Goal: Task Accomplishment & Management: Manage account settings

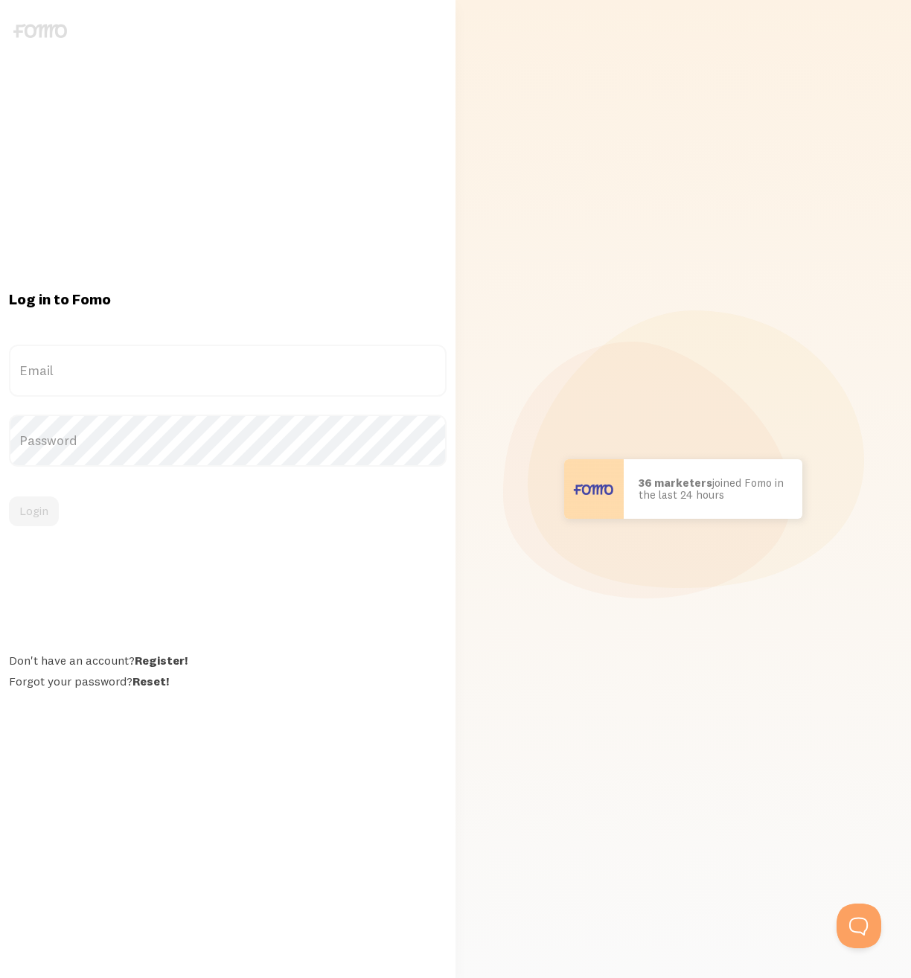
click at [112, 363] on label "Email" at bounding box center [228, 371] width 438 height 52
click at [112, 363] on input "Email" at bounding box center [228, 371] width 438 height 52
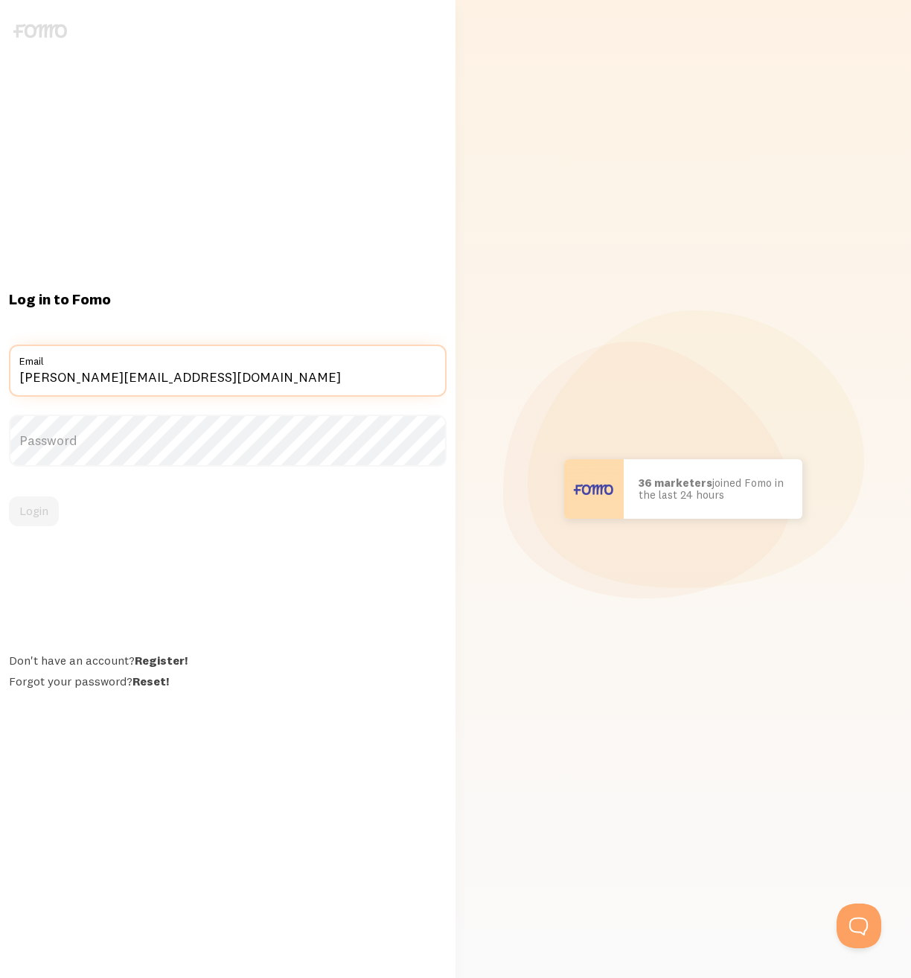
type input "[PERSON_NAME][EMAIL_ADDRESS][DOMAIN_NAME]"
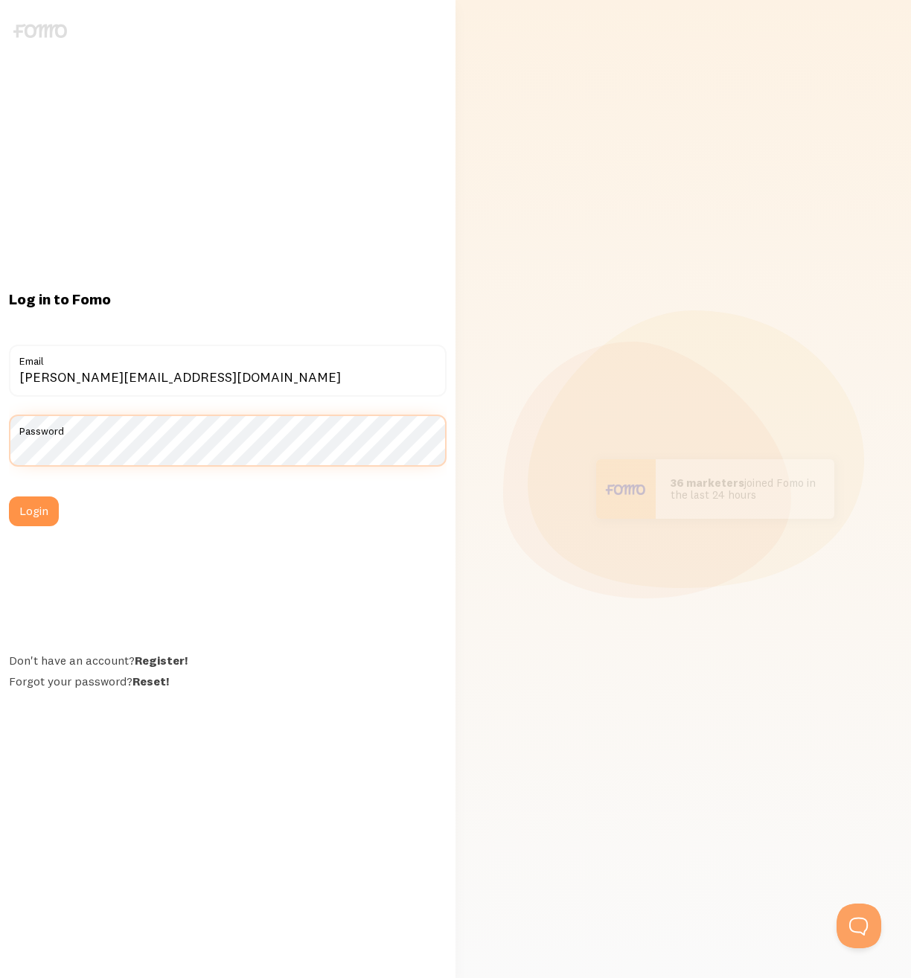
click at [9, 496] on button "Login" at bounding box center [34, 511] width 50 height 30
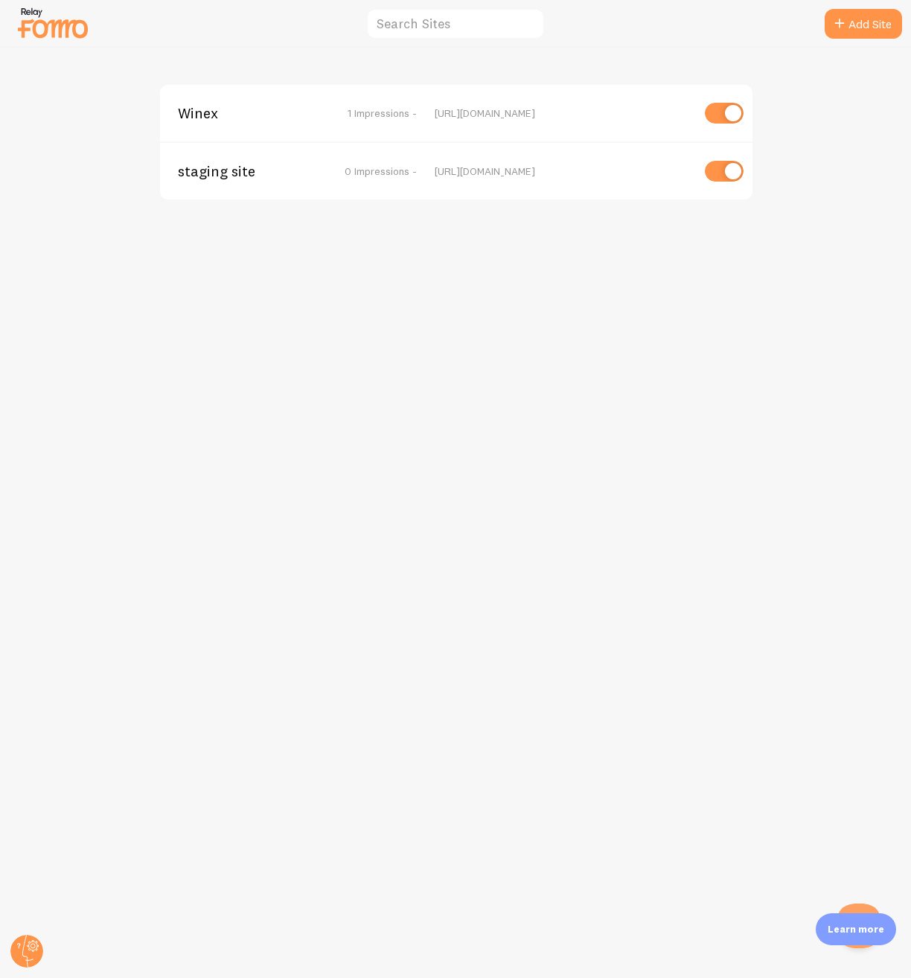
click at [205, 106] on span "Winex" at bounding box center [238, 112] width 120 height 13
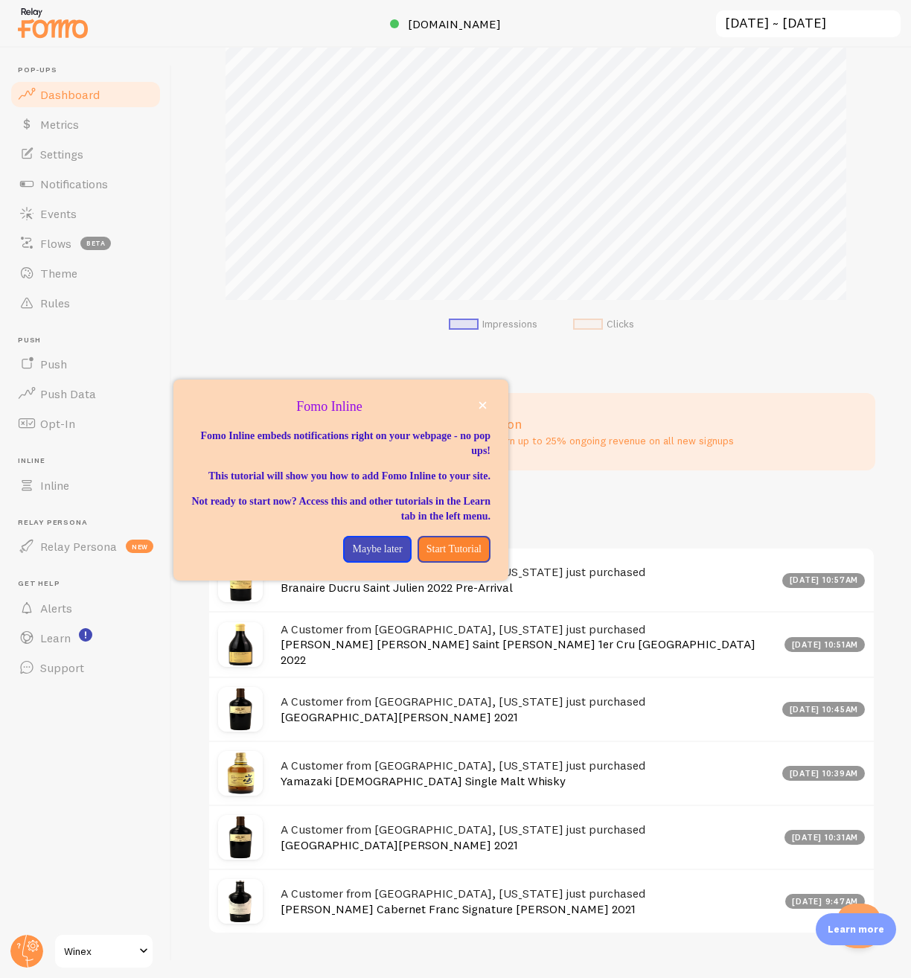
scroll to position [581, 0]
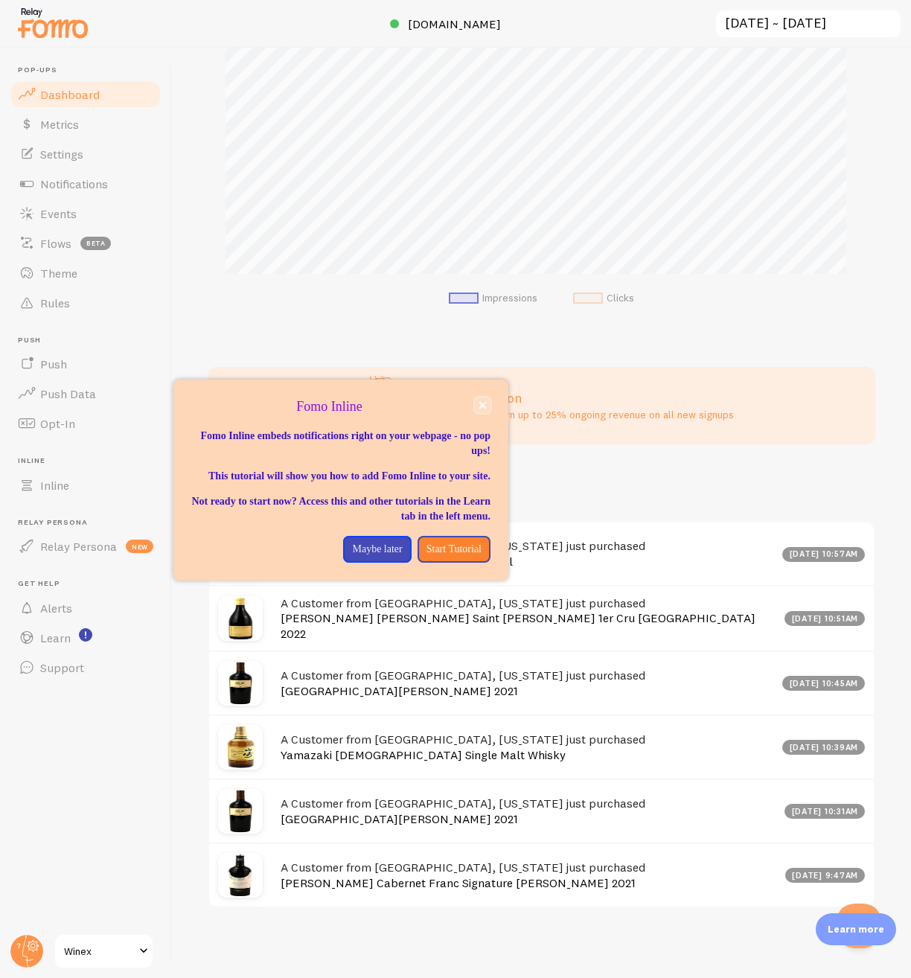
click at [483, 403] on icon "close," at bounding box center [483, 405] width 8 height 8
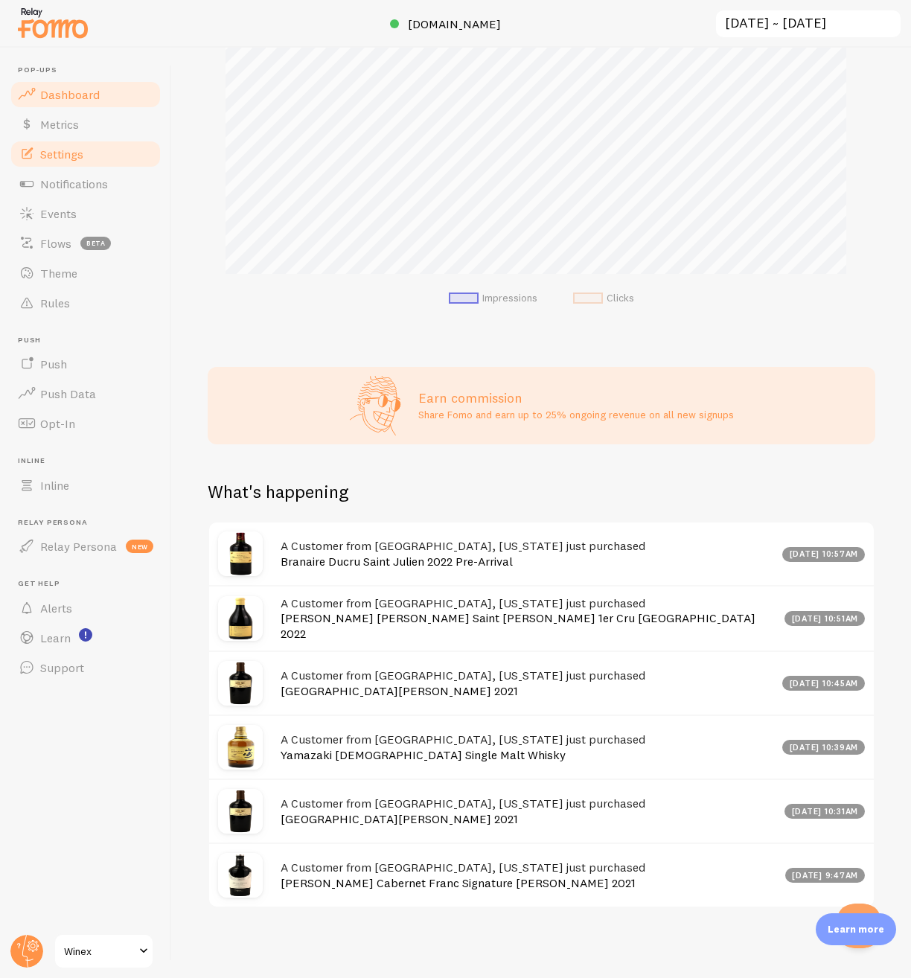
click at [80, 161] on link "Settings" at bounding box center [85, 154] width 153 height 30
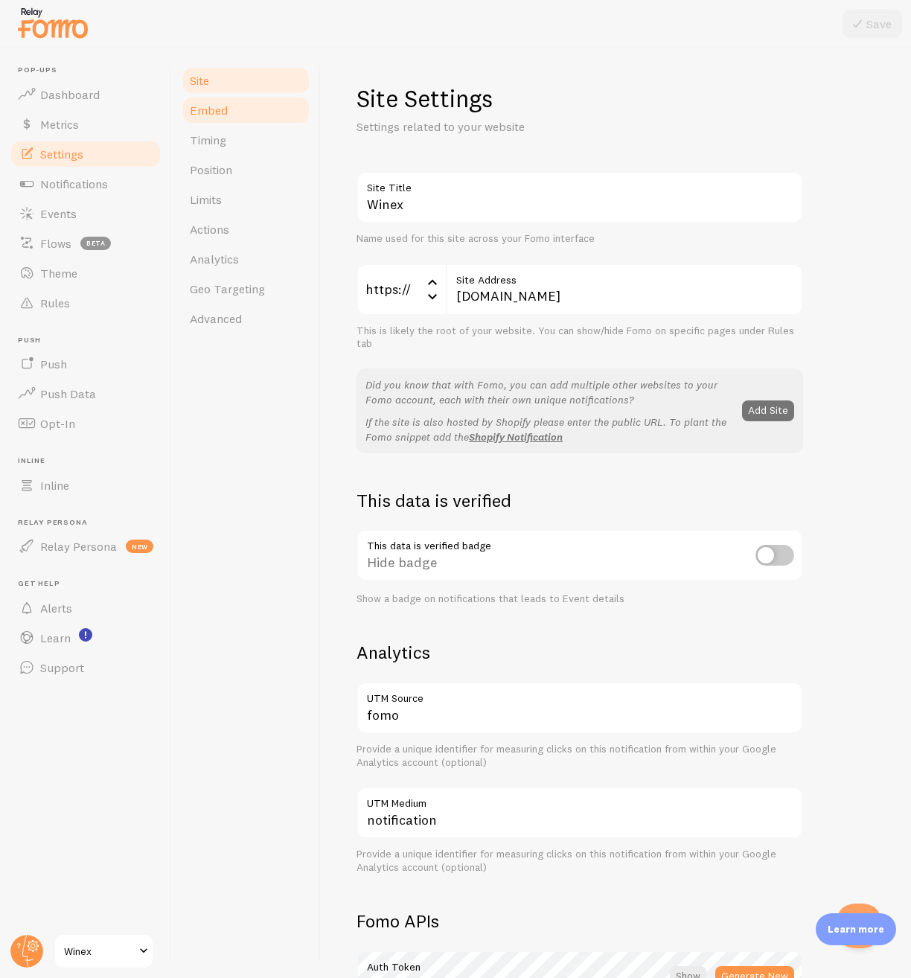
click at [208, 109] on span "Embed" at bounding box center [209, 110] width 38 height 15
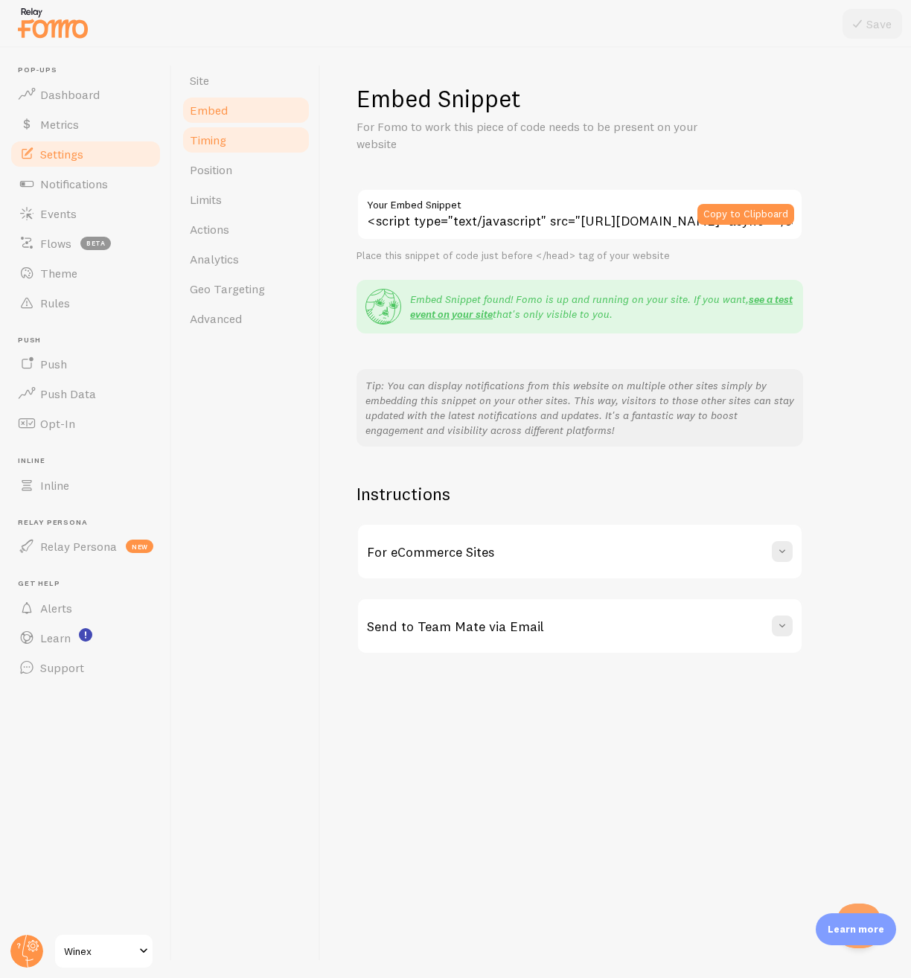
click at [209, 144] on span "Timing" at bounding box center [208, 139] width 36 height 15
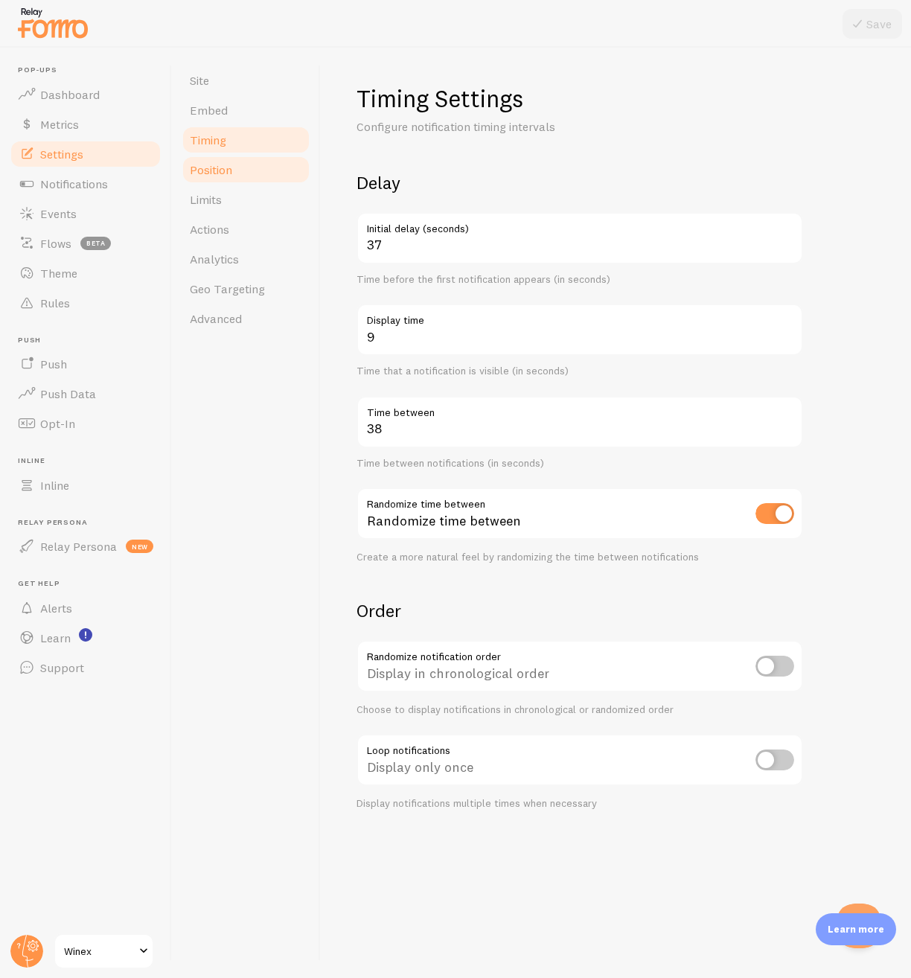
click at [235, 174] on link "Position" at bounding box center [246, 170] width 130 height 30
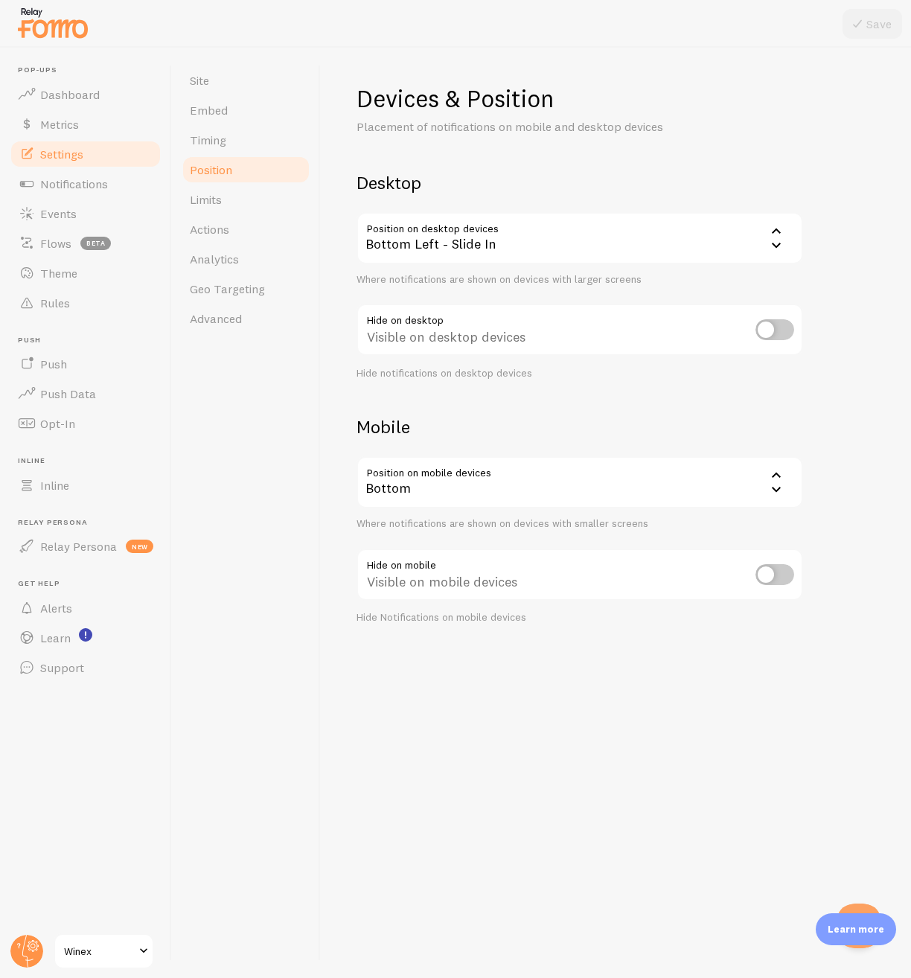
click at [784, 248] on icon at bounding box center [776, 245] width 18 height 18
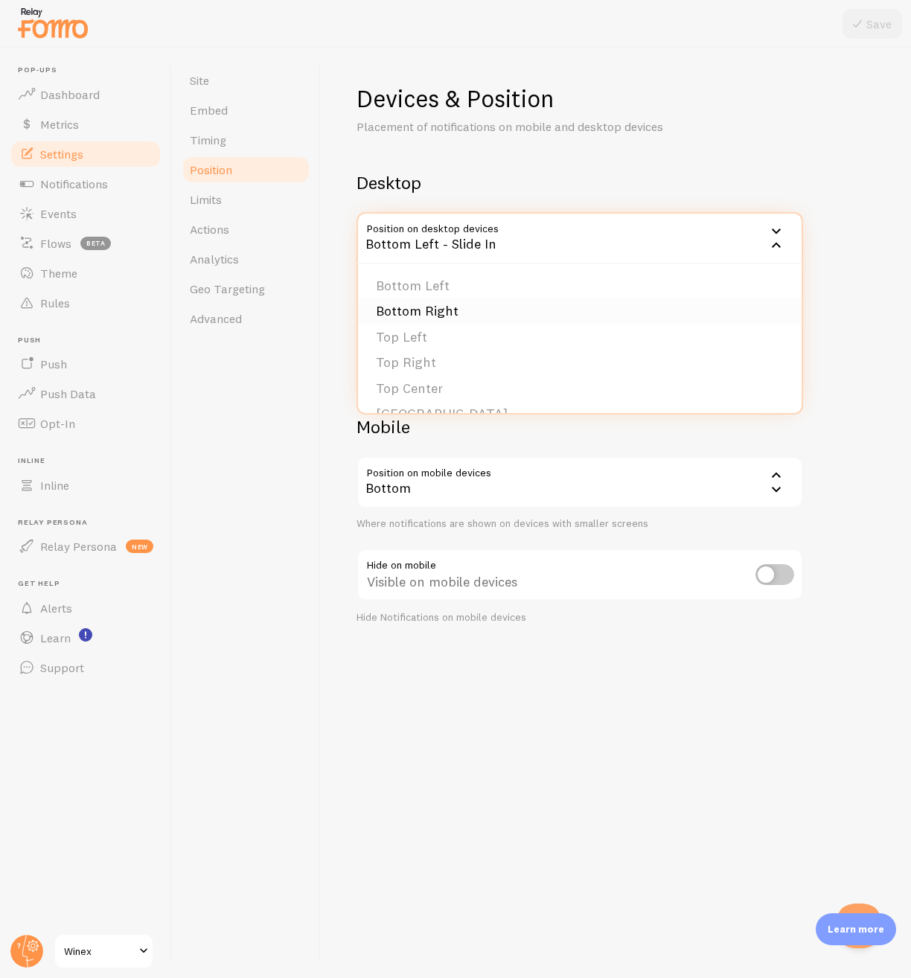
click at [391, 316] on li "Bottom Right" at bounding box center [580, 311] width 444 height 26
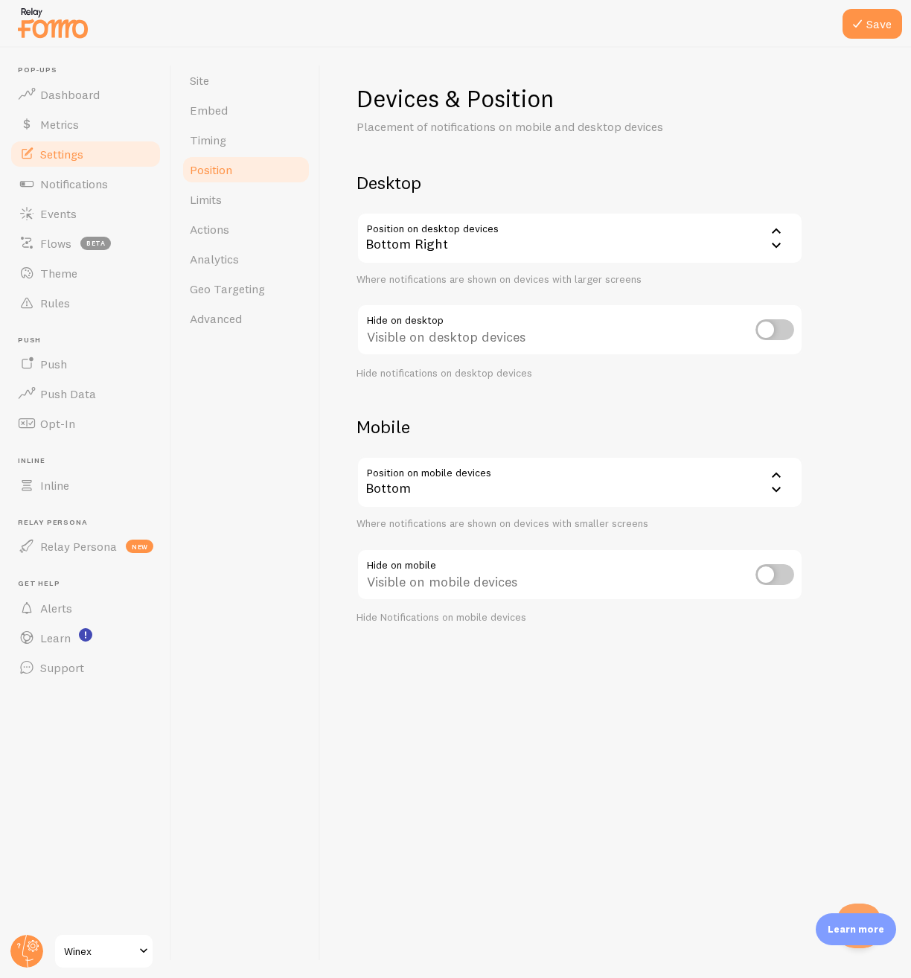
click at [767, 327] on input "checkbox" at bounding box center [774, 329] width 39 height 21
click at [773, 329] on input "checkbox" at bounding box center [774, 329] width 39 height 21
checkbox input "false"
click at [877, 21] on button "Save" at bounding box center [872, 24] width 60 height 30
click at [243, 202] on link "Limits" at bounding box center [246, 200] width 130 height 30
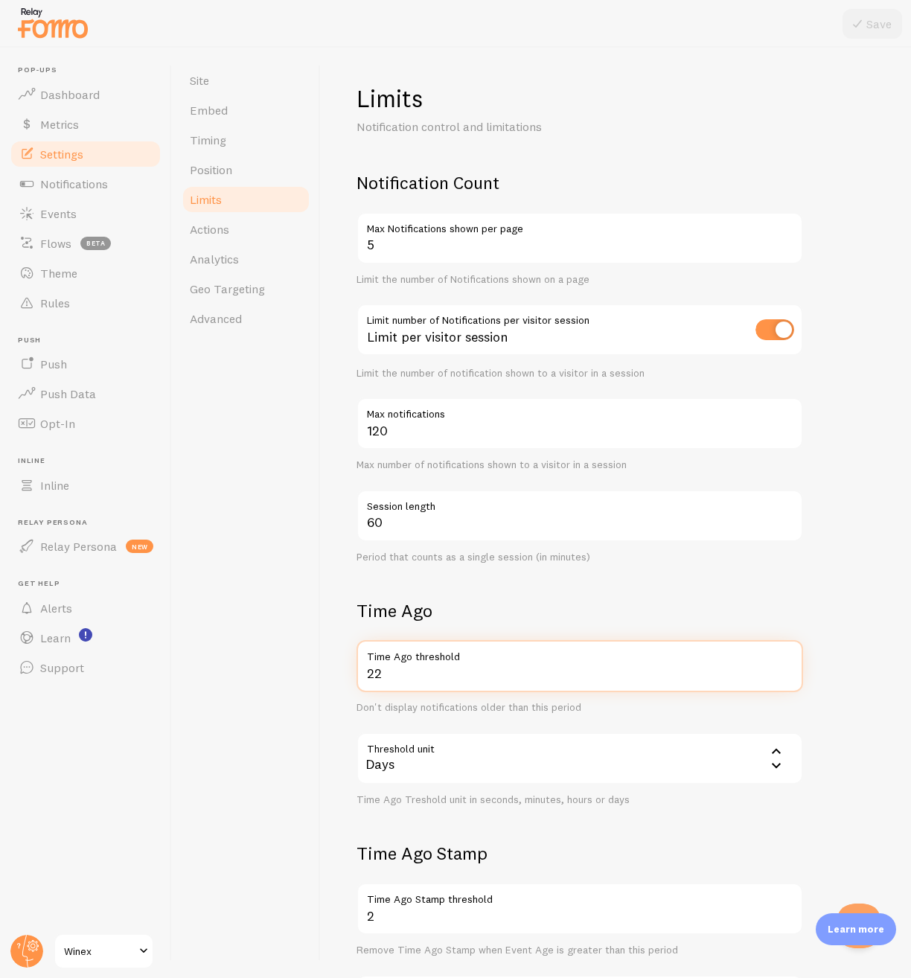
click at [407, 674] on input "22" at bounding box center [579, 666] width 447 height 52
drag, startPoint x: 414, startPoint y: 674, endPoint x: 280, endPoint y: 685, distance: 134.5
click at [280, 685] on div "Site Embed Timing Position Limits Actions Analytics Geo Targeting Advanced Limi…" at bounding box center [541, 513] width 739 height 930
type input "3"
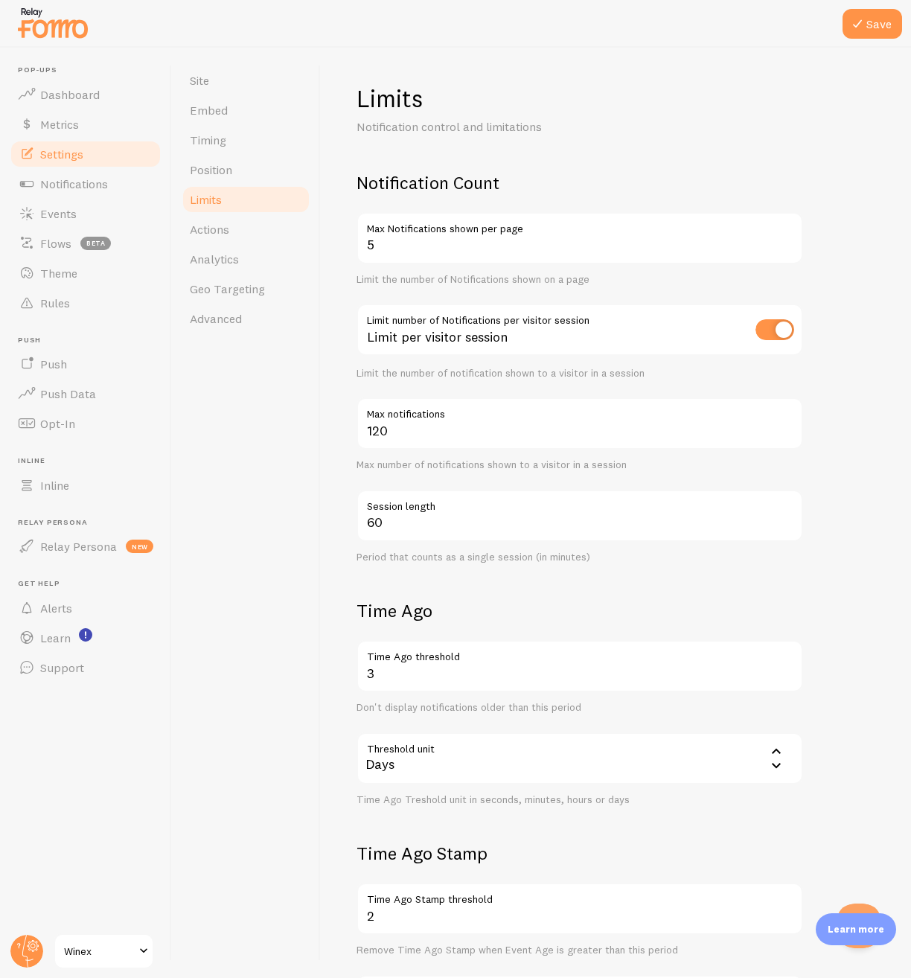
click at [272, 718] on div "Site Embed Timing Position Limits Actions Analytics Geo Targeting Advanced" at bounding box center [246, 513] width 149 height 930
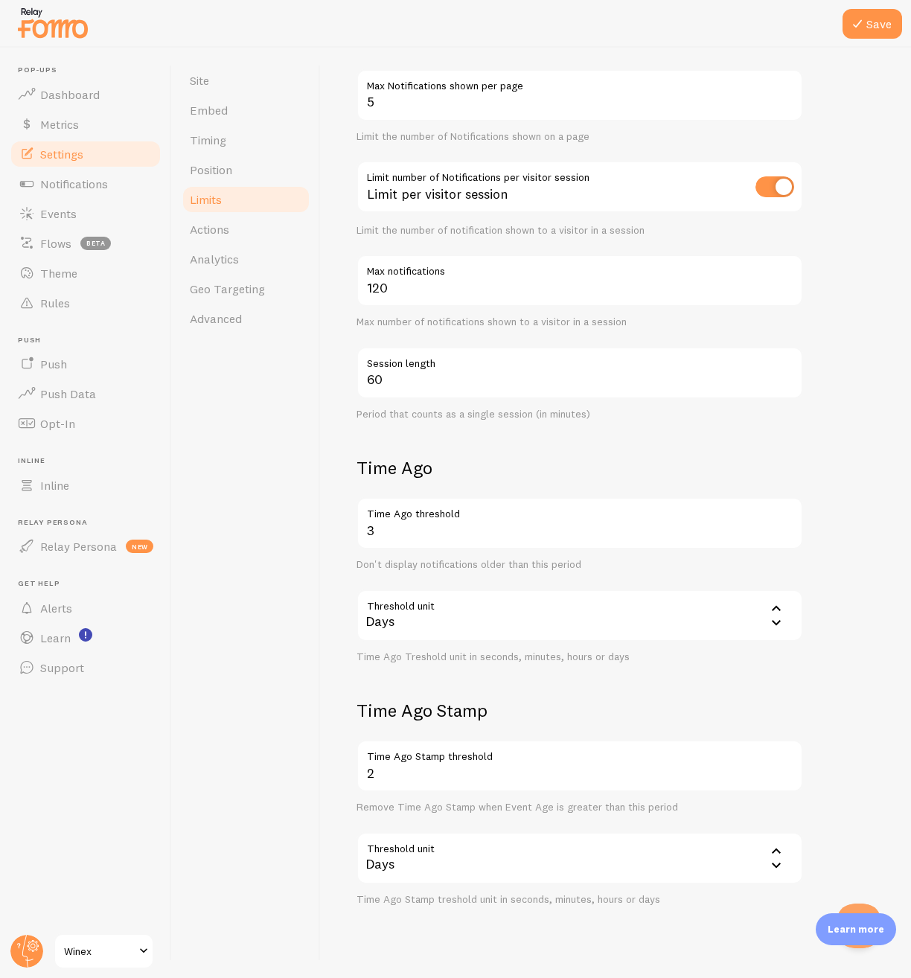
scroll to position [171, 0]
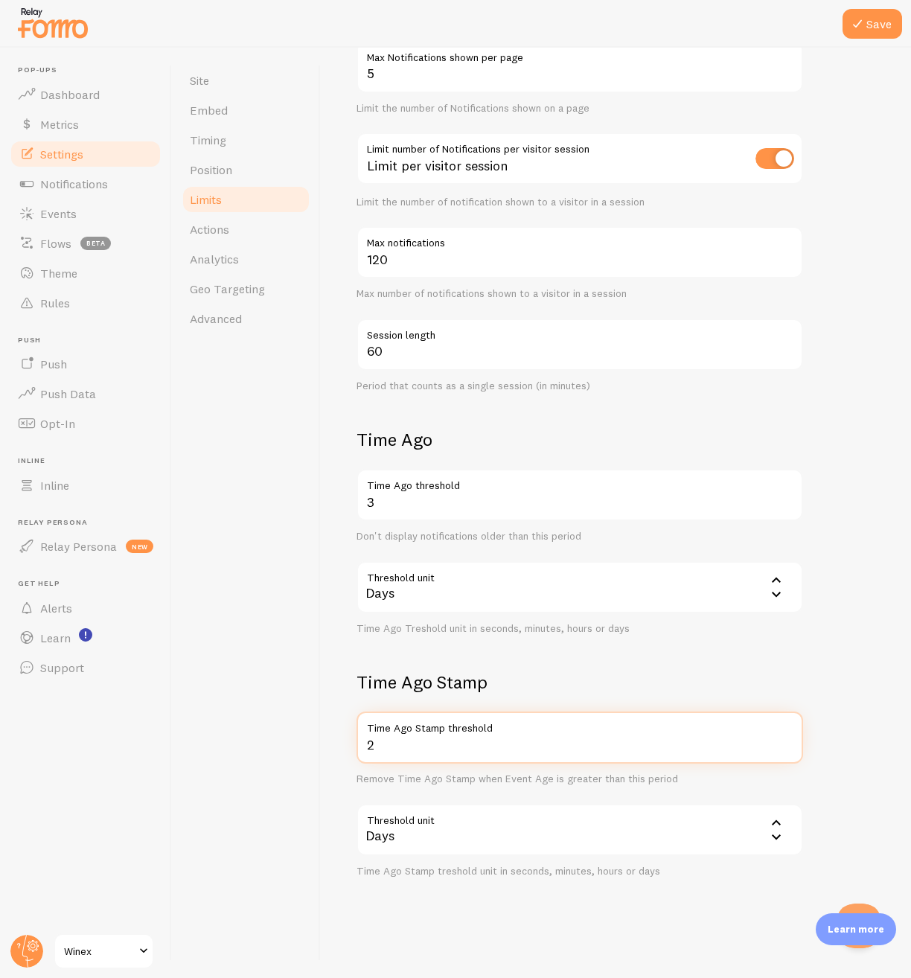
drag, startPoint x: 403, startPoint y: 749, endPoint x: 281, endPoint y: 749, distance: 121.3
click at [281, 749] on div "Site Embed Timing Position Limits Actions Analytics Geo Targeting Advanced Limi…" at bounding box center [541, 513] width 739 height 930
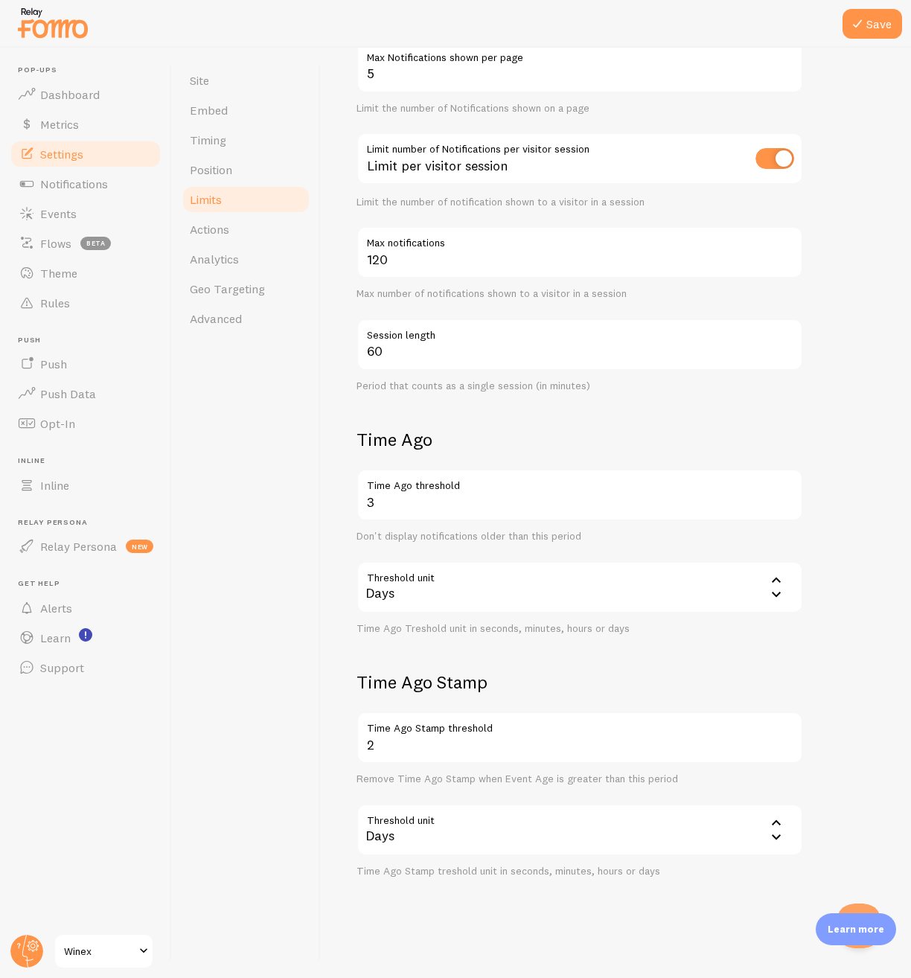
click at [417, 837] on div "Days" at bounding box center [579, 830] width 447 height 52
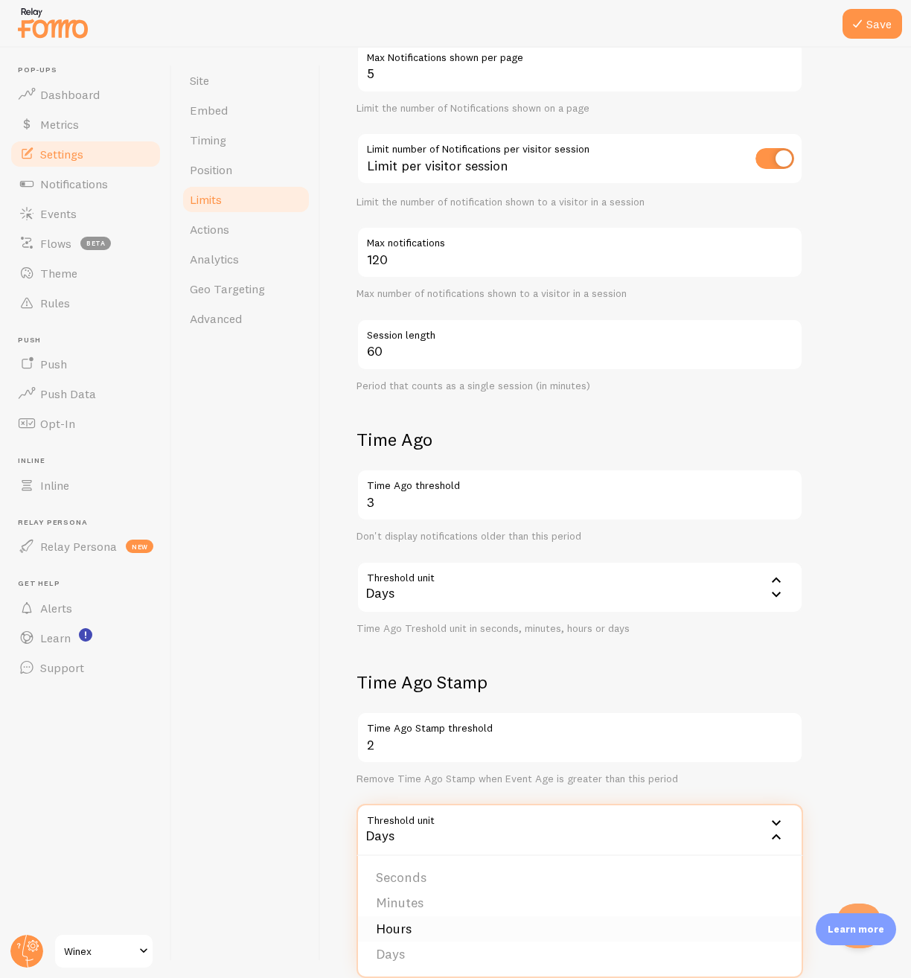
click at [416, 938] on li "Hours" at bounding box center [580, 929] width 444 height 26
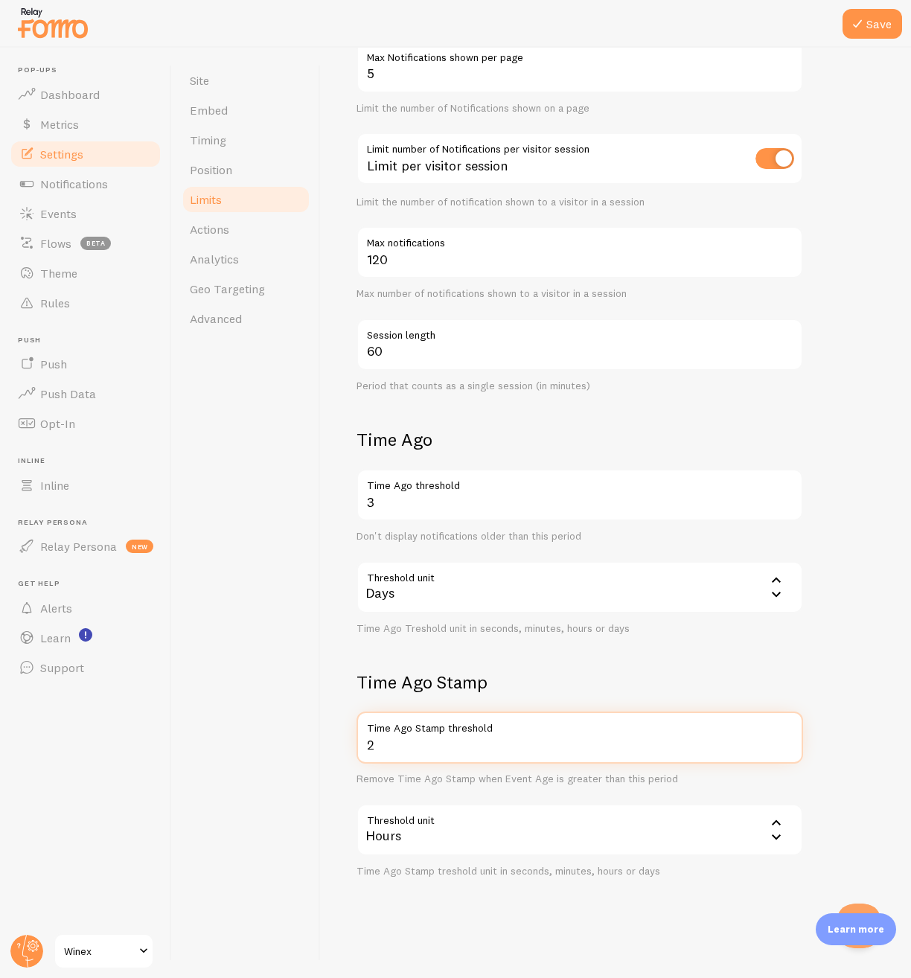
drag, startPoint x: 374, startPoint y: 746, endPoint x: 308, endPoint y: 745, distance: 65.5
click at [308, 745] on div "Site Embed Timing Position Limits Actions Analytics Geo Targeting Advanced Limi…" at bounding box center [541, 513] width 739 height 930
type input "12"
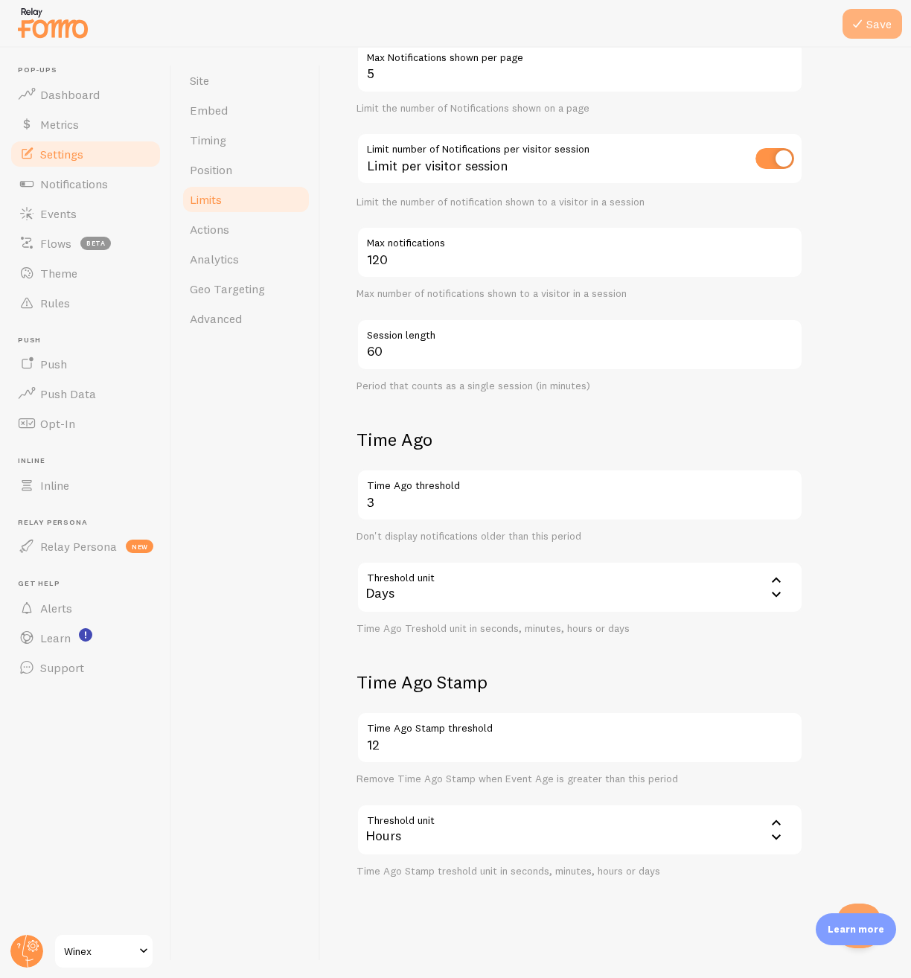
click at [864, 23] on icon at bounding box center [857, 24] width 18 height 18
click at [230, 228] on link "Actions" at bounding box center [246, 229] width 130 height 30
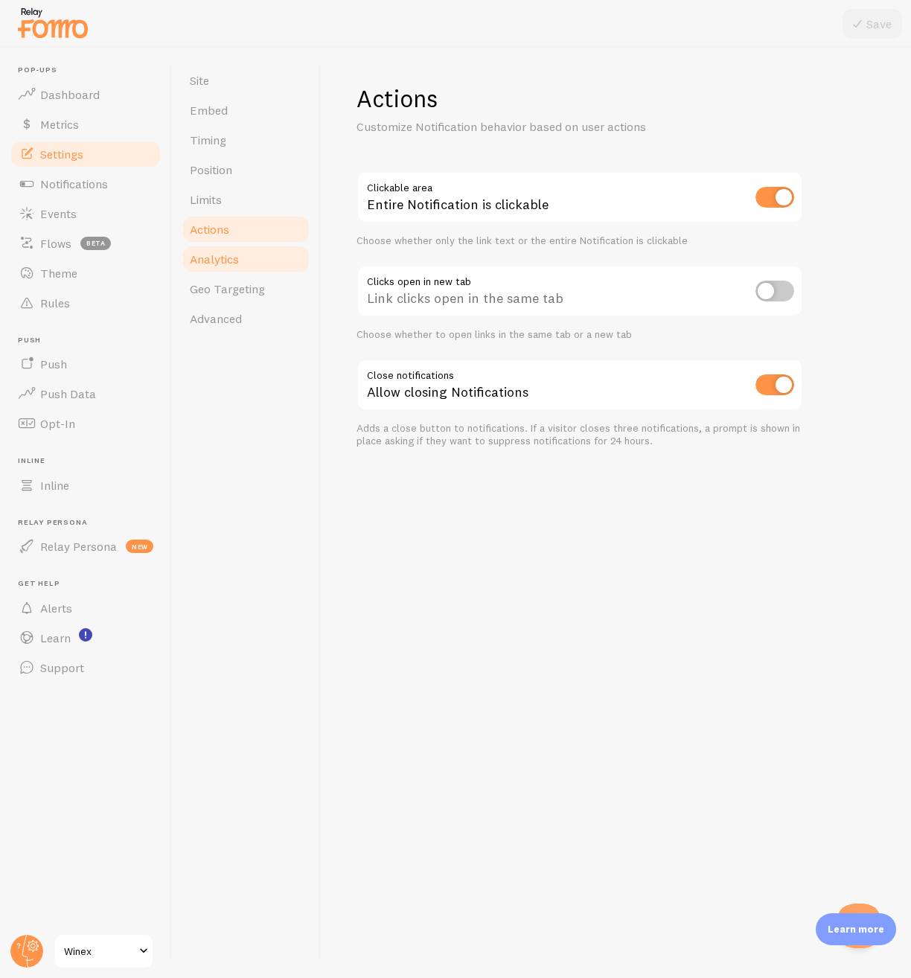
click at [236, 263] on span "Analytics" at bounding box center [214, 259] width 49 height 15
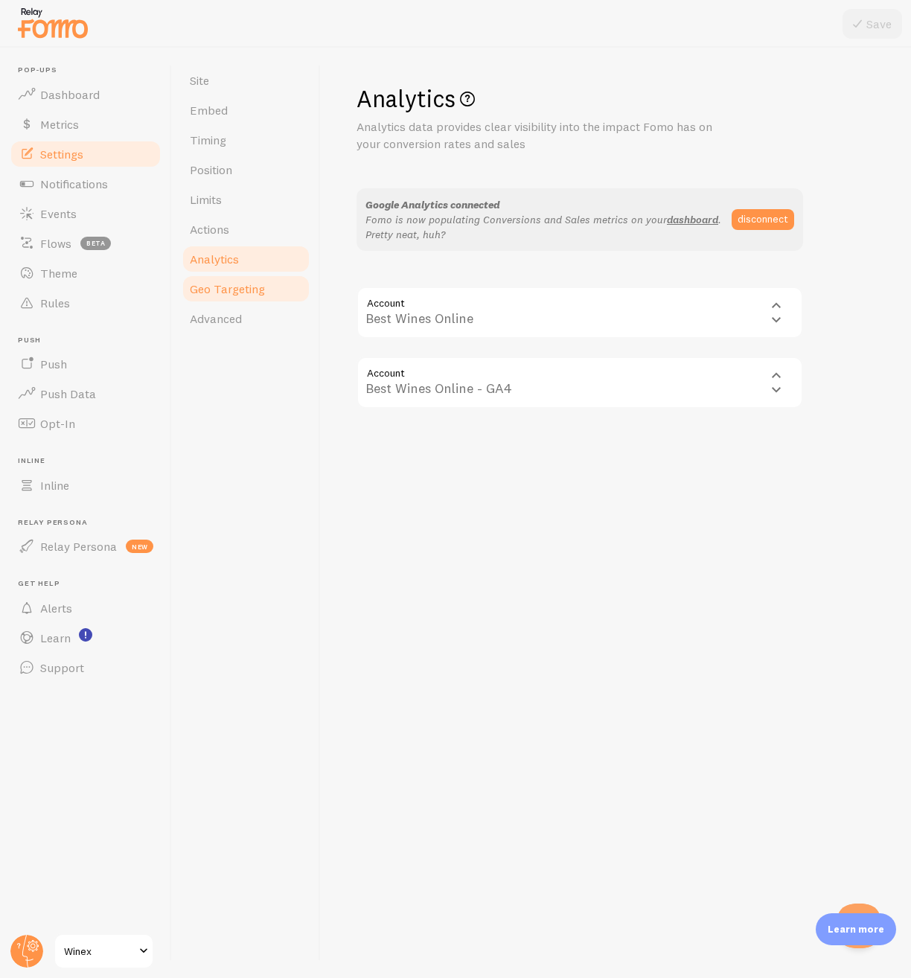
click at [228, 297] on link "Geo Targeting" at bounding box center [246, 289] width 130 height 30
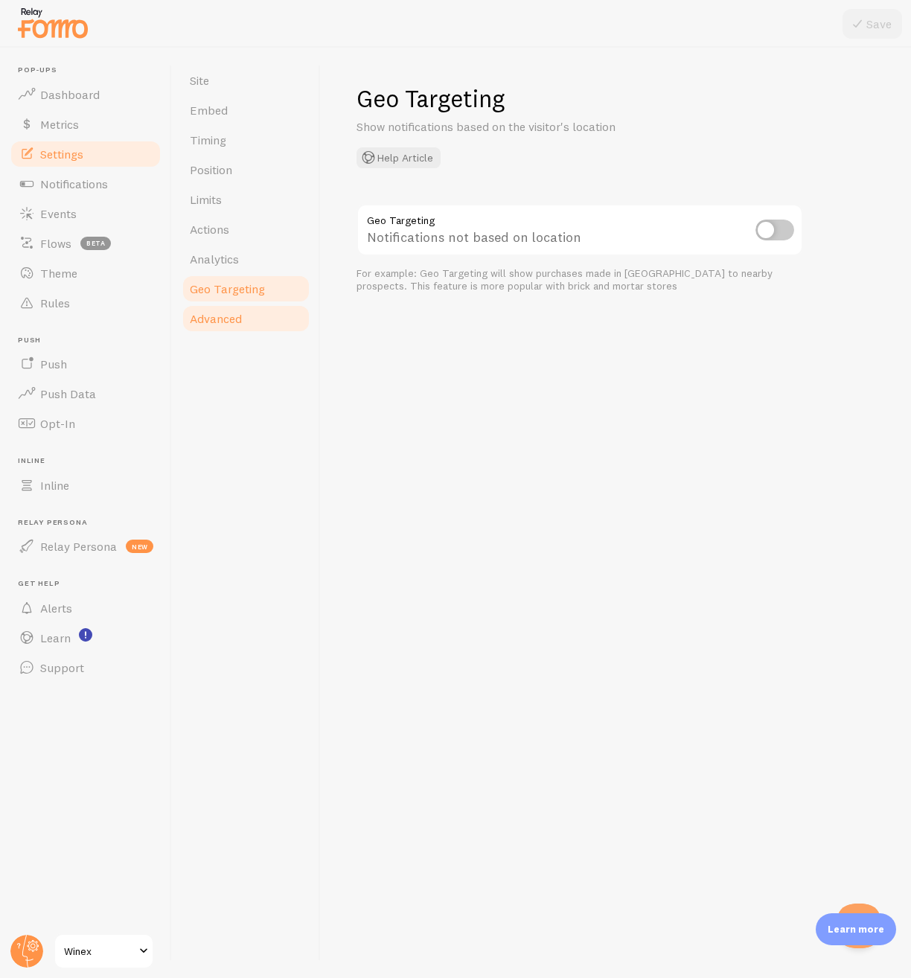
click at [211, 316] on span "Advanced" at bounding box center [216, 318] width 52 height 15
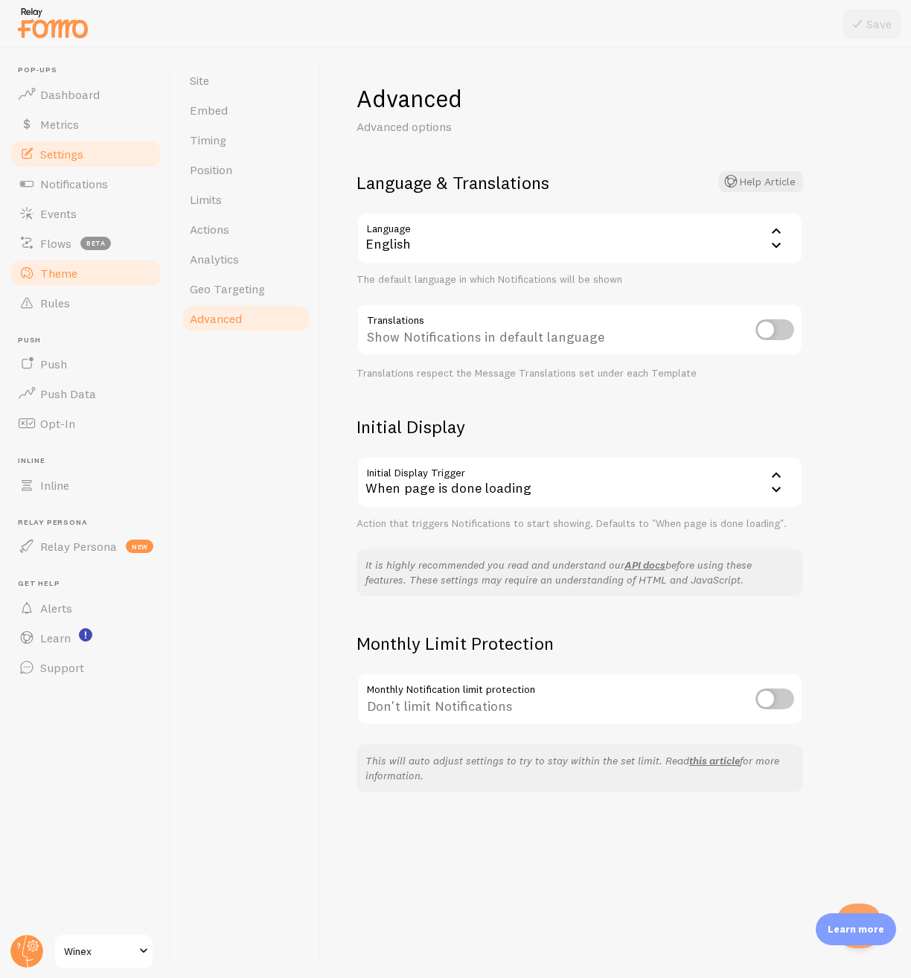
click at [83, 275] on link "Theme" at bounding box center [85, 273] width 153 height 30
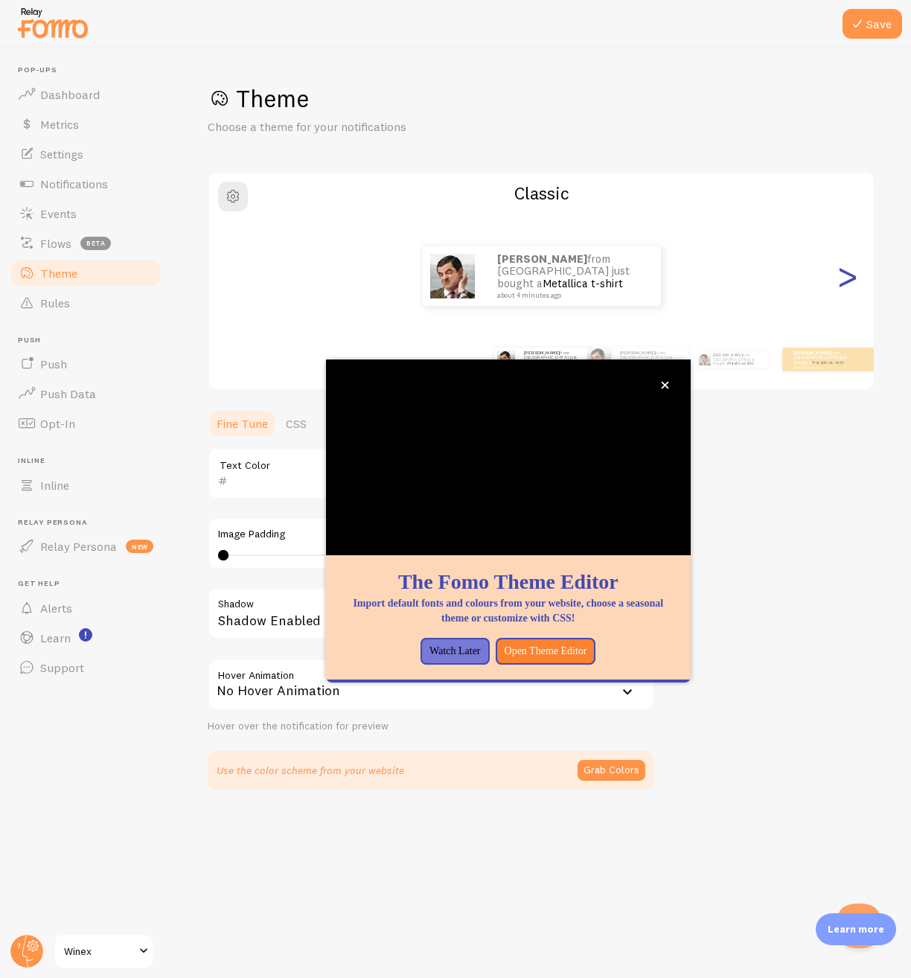
click at [846, 279] on div ">" at bounding box center [847, 276] width 18 height 107
click at [850, 272] on div ">" at bounding box center [847, 276] width 18 height 107
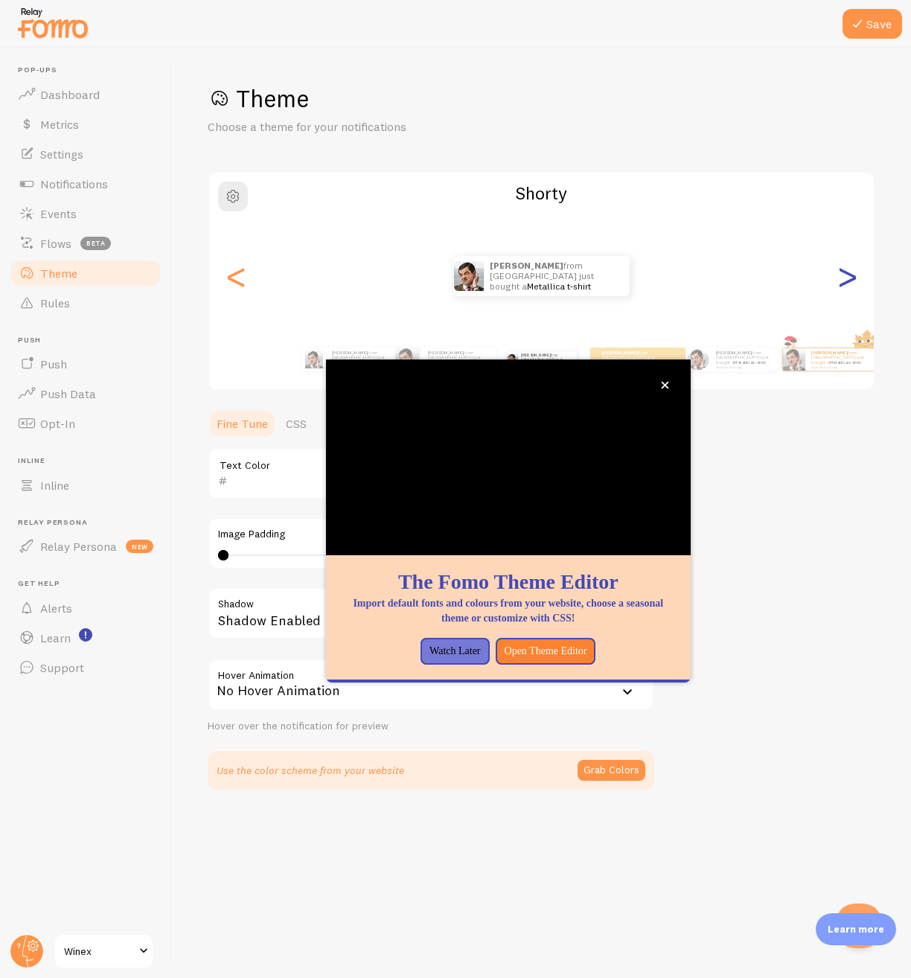
click at [845, 273] on div ">" at bounding box center [847, 276] width 18 height 107
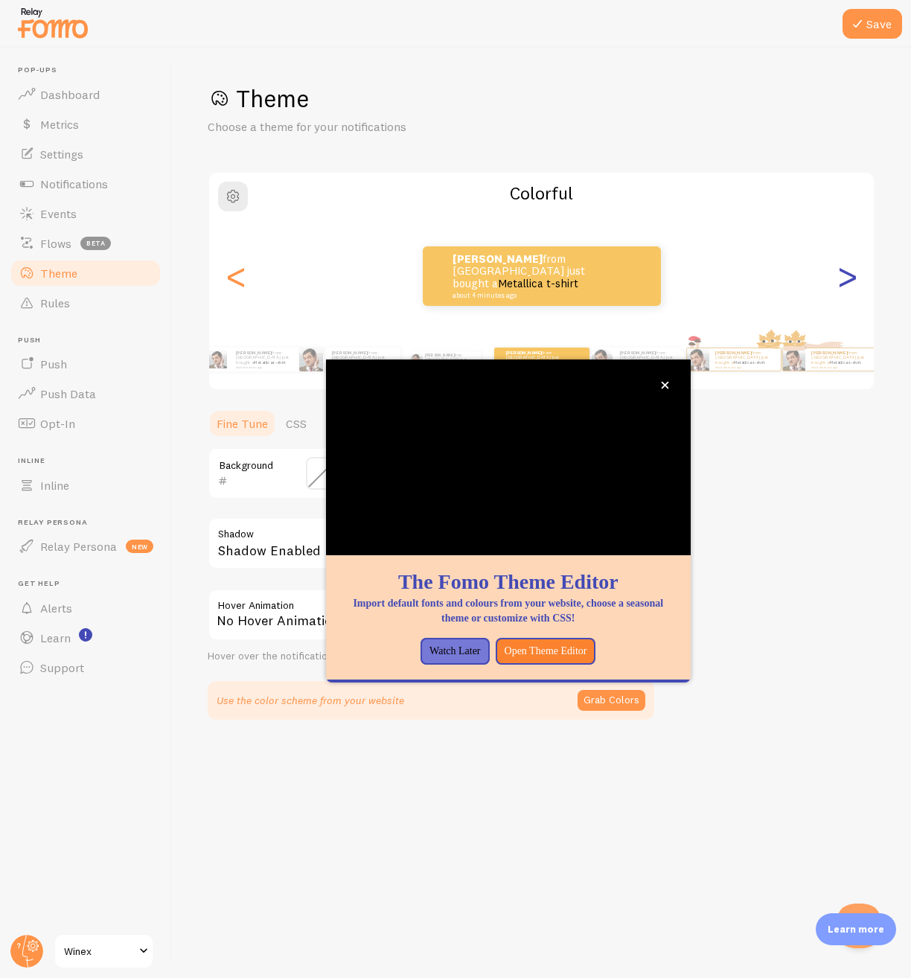
click at [845, 273] on div ">" at bounding box center [847, 276] width 18 height 107
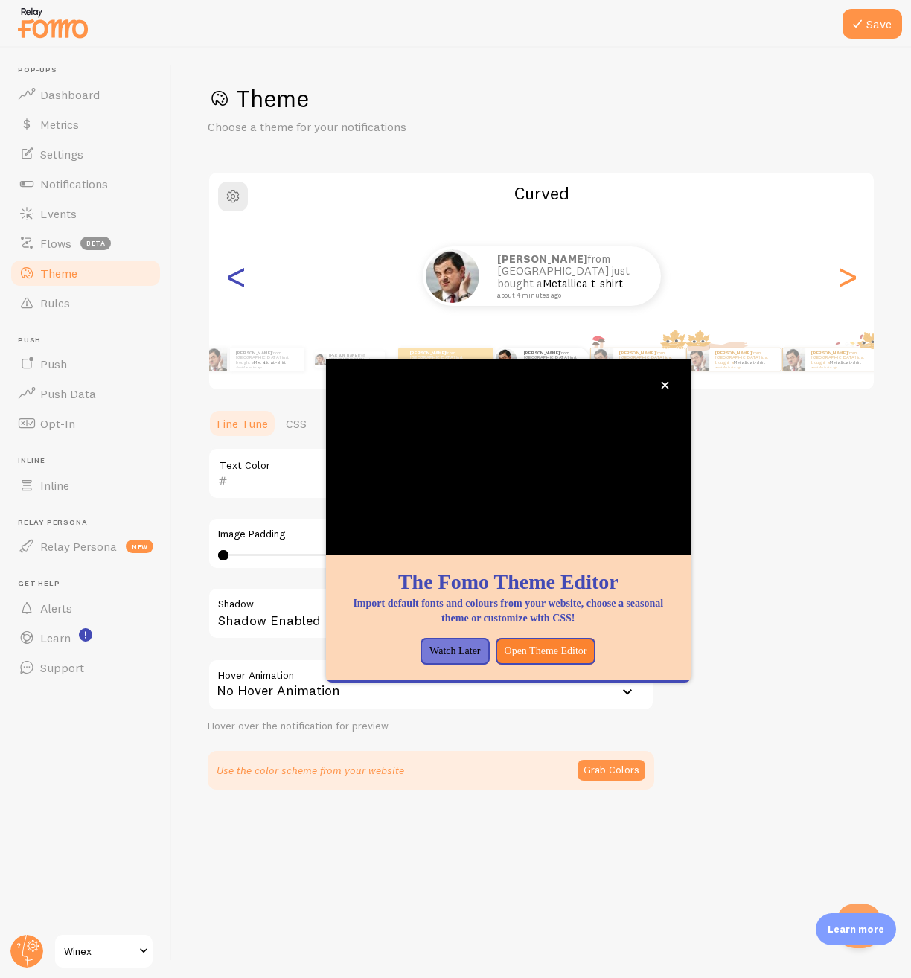
click at [231, 277] on div "<" at bounding box center [236, 276] width 18 height 107
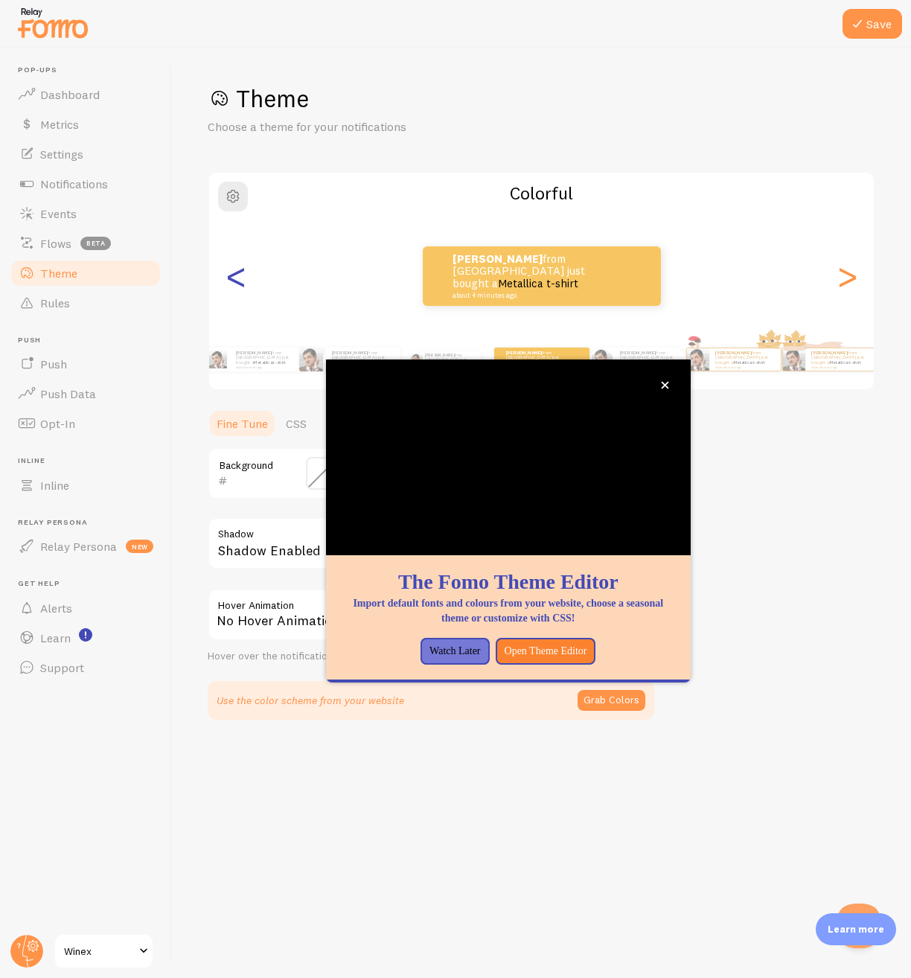
click at [231, 277] on div "<" at bounding box center [236, 276] width 18 height 107
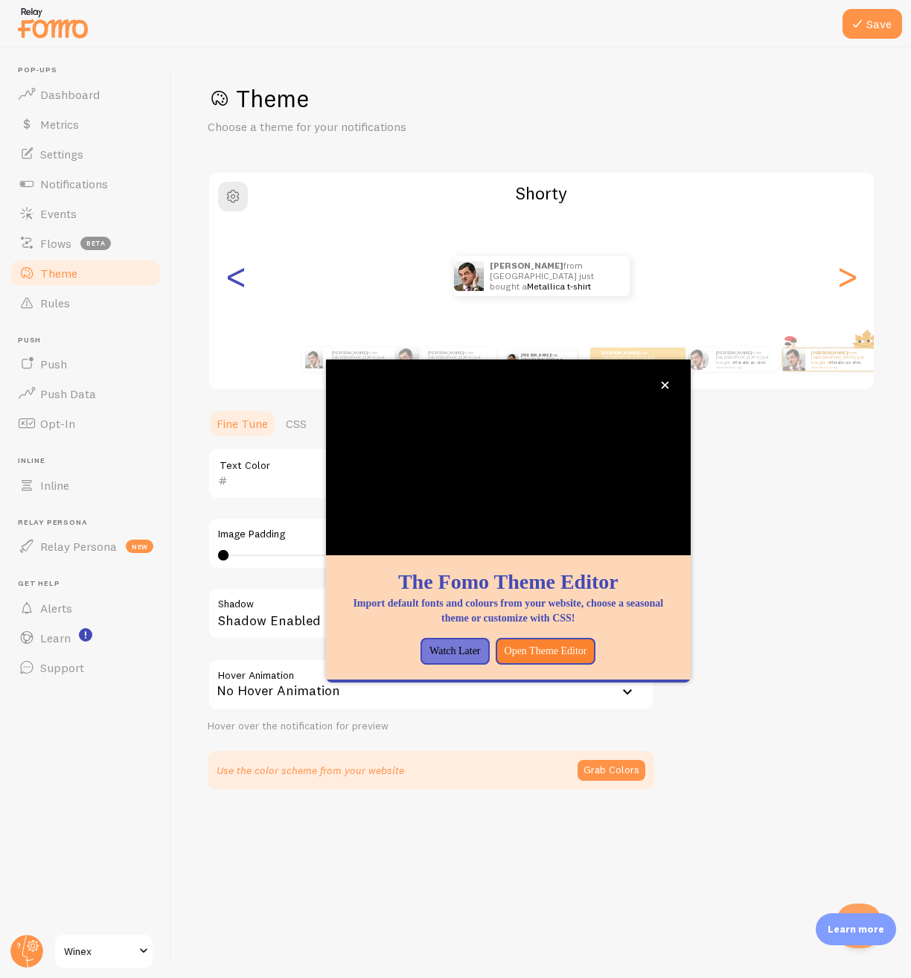
click at [231, 277] on div "<" at bounding box center [236, 276] width 18 height 107
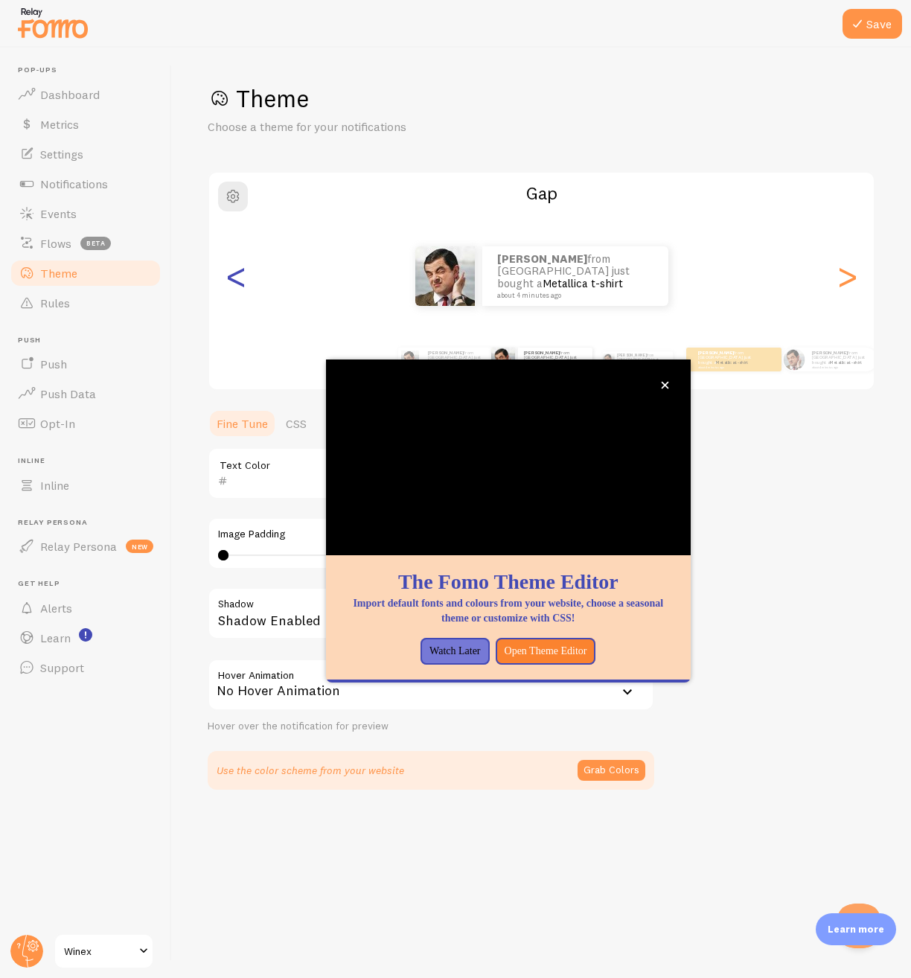
click at [231, 277] on div "<" at bounding box center [236, 276] width 18 height 107
click at [801, 619] on div "Theme Choose a theme for your notifications Classic Patrick from United States …" at bounding box center [542, 436] width 668 height 706
drag, startPoint x: 387, startPoint y: 842, endPoint x: 412, endPoint y: 816, distance: 36.9
click at [388, 842] on div "Save Theme Choose a theme for your notifications Classic Patrick from United St…" at bounding box center [541, 513] width 739 height 930
drag, startPoint x: 412, startPoint y: 816, endPoint x: 665, endPoint y: 381, distance: 502.9
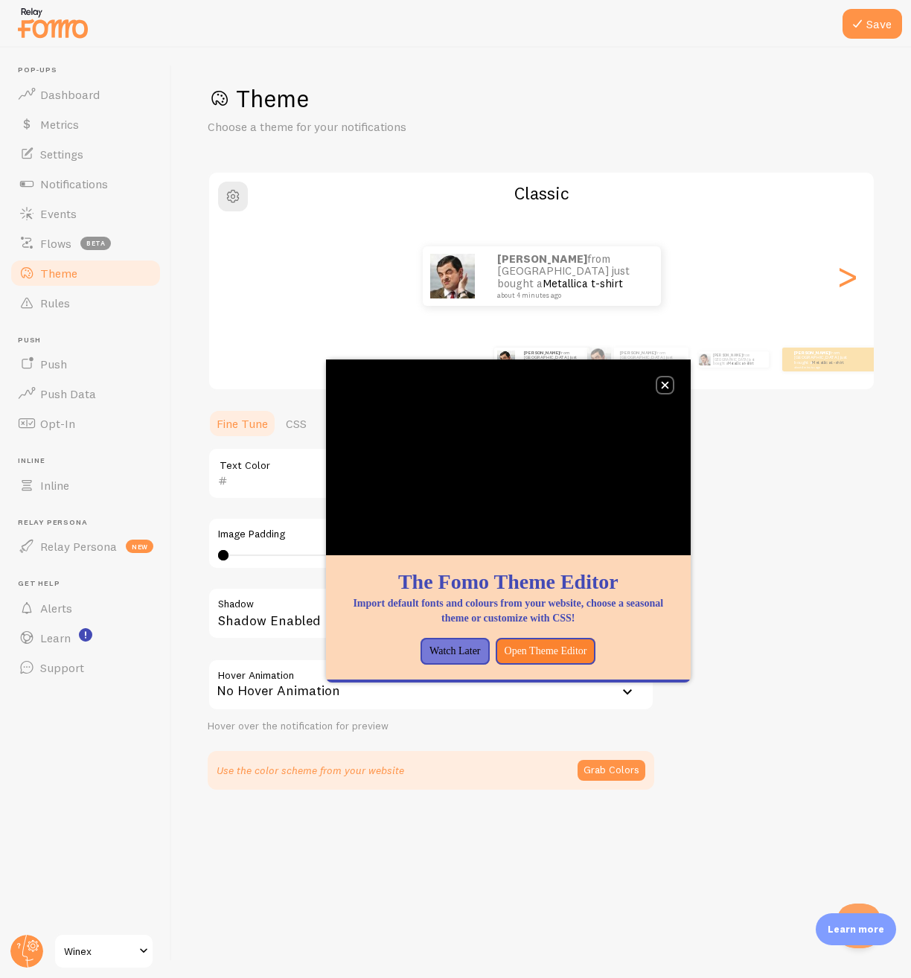
click at [665, 381] on icon "close," at bounding box center [665, 385] width 8 height 8
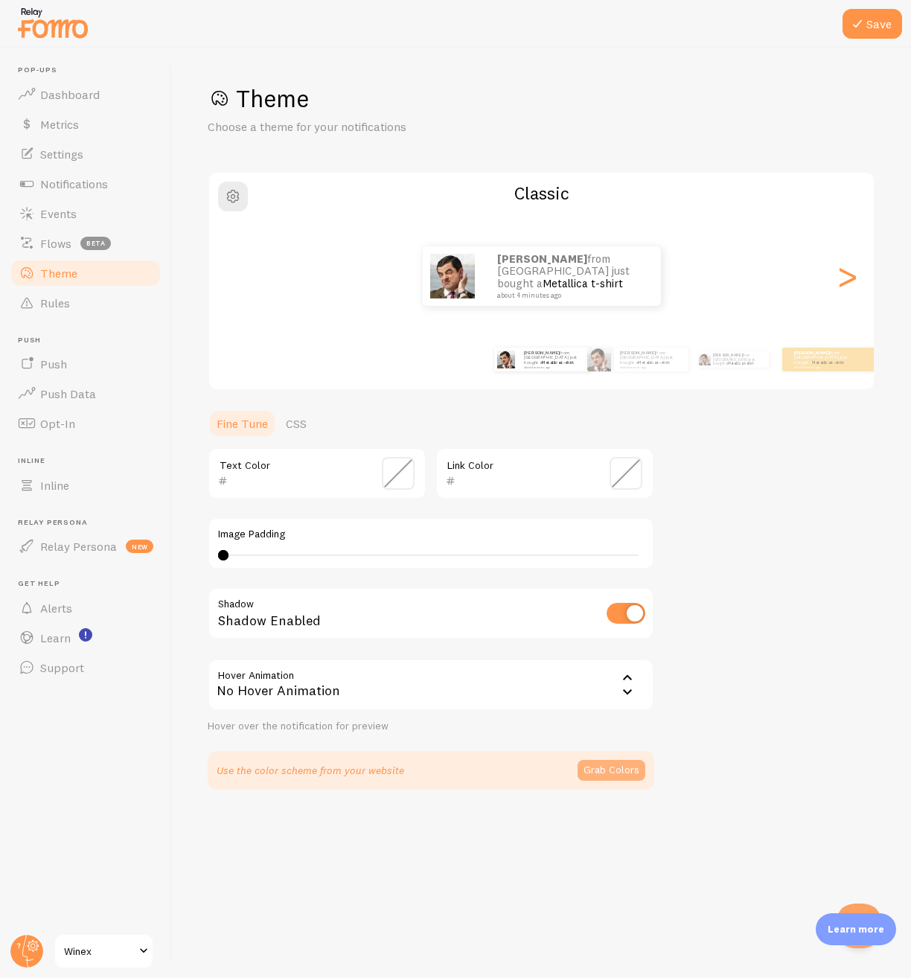
click at [604, 775] on button "Grab Colors" at bounding box center [612, 770] width 68 height 21
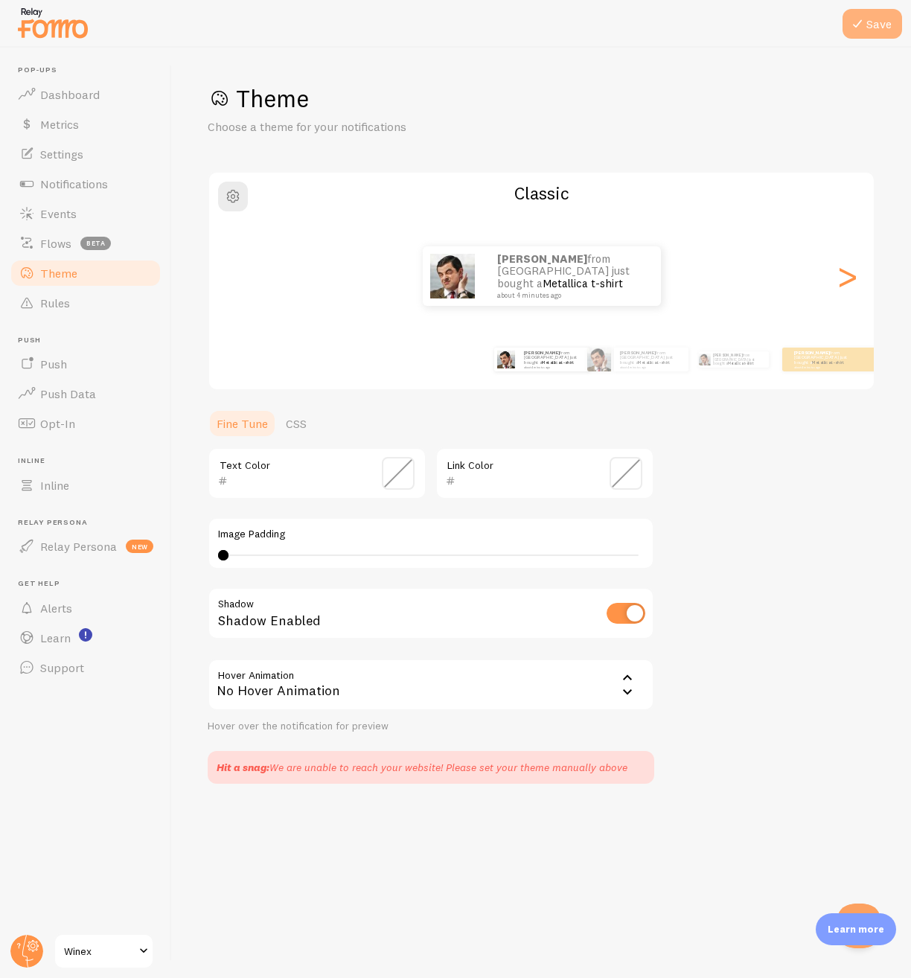
click at [871, 19] on button "Save" at bounding box center [872, 24] width 60 height 30
click at [53, 206] on span "Events" at bounding box center [58, 213] width 36 height 15
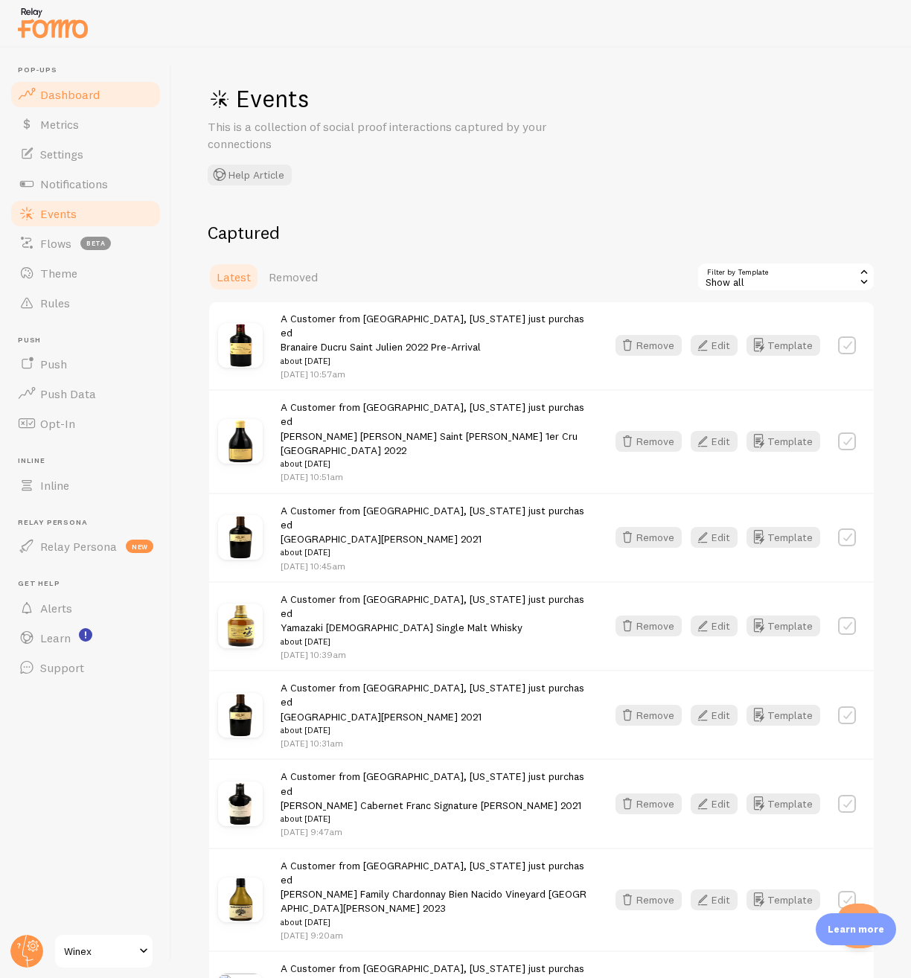
click at [90, 93] on span "Dashboard" at bounding box center [70, 94] width 60 height 15
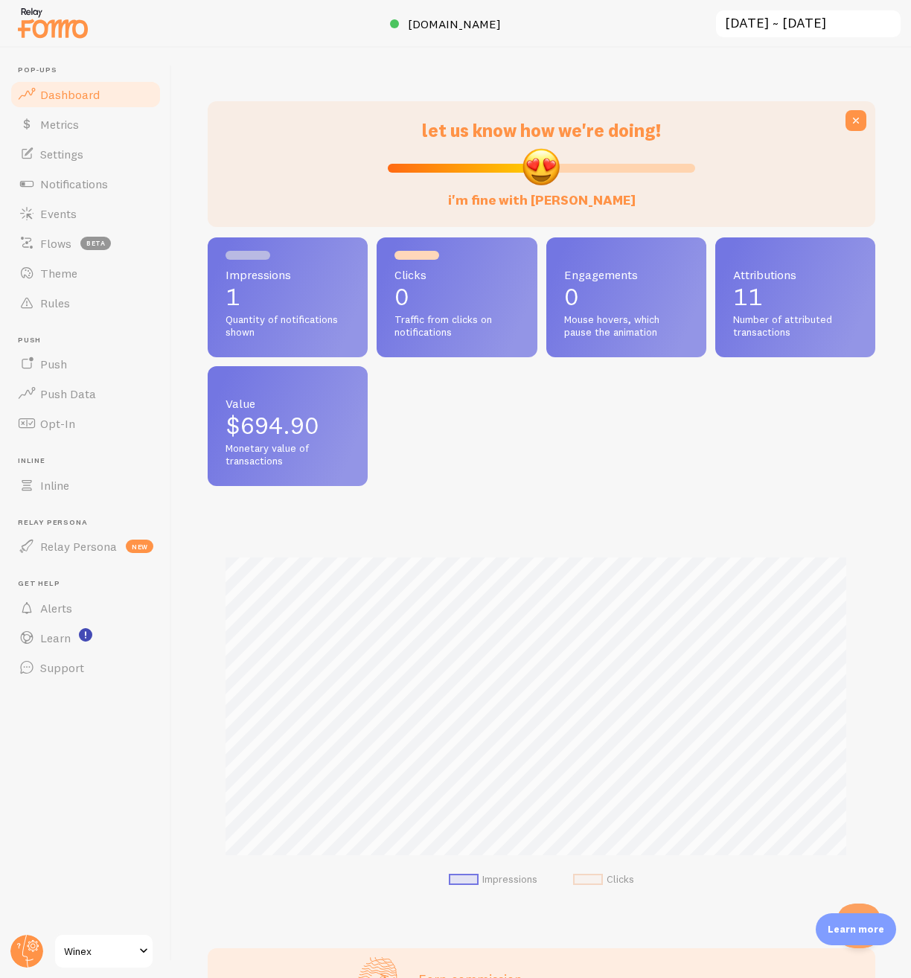
scroll to position [391, 656]
click at [50, 247] on span "Flows" at bounding box center [55, 243] width 31 height 15
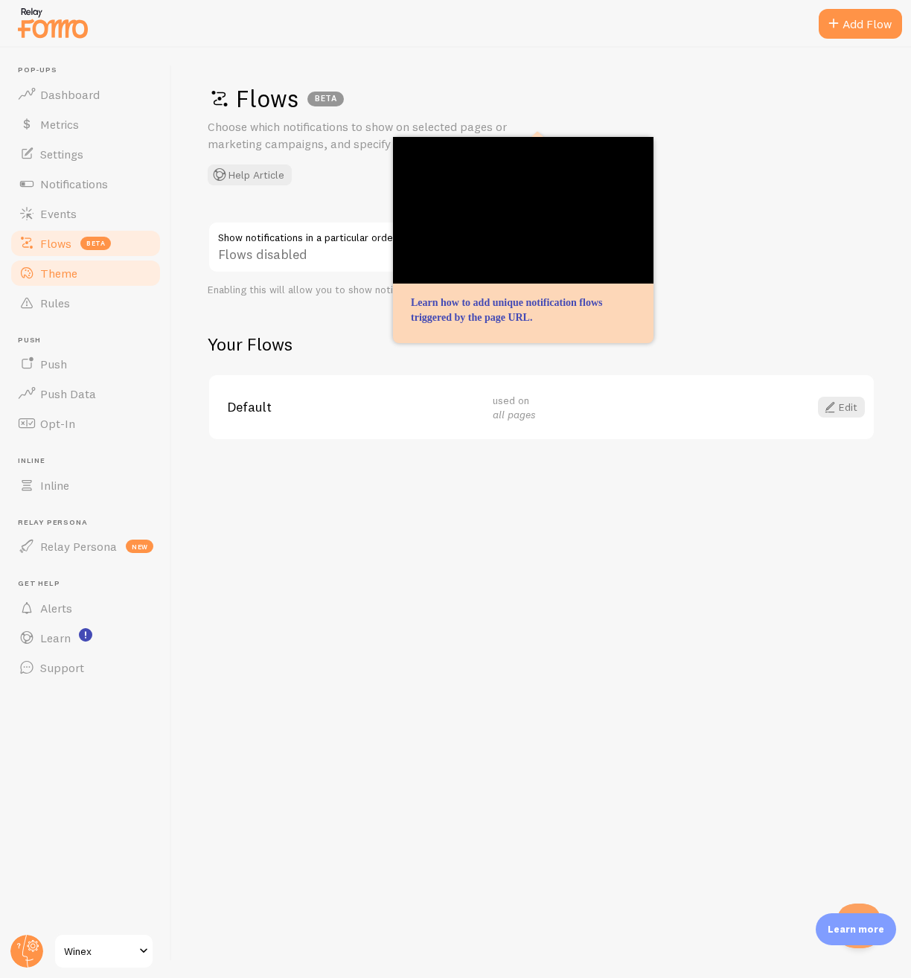
click at [54, 274] on span "Theme" at bounding box center [58, 273] width 37 height 15
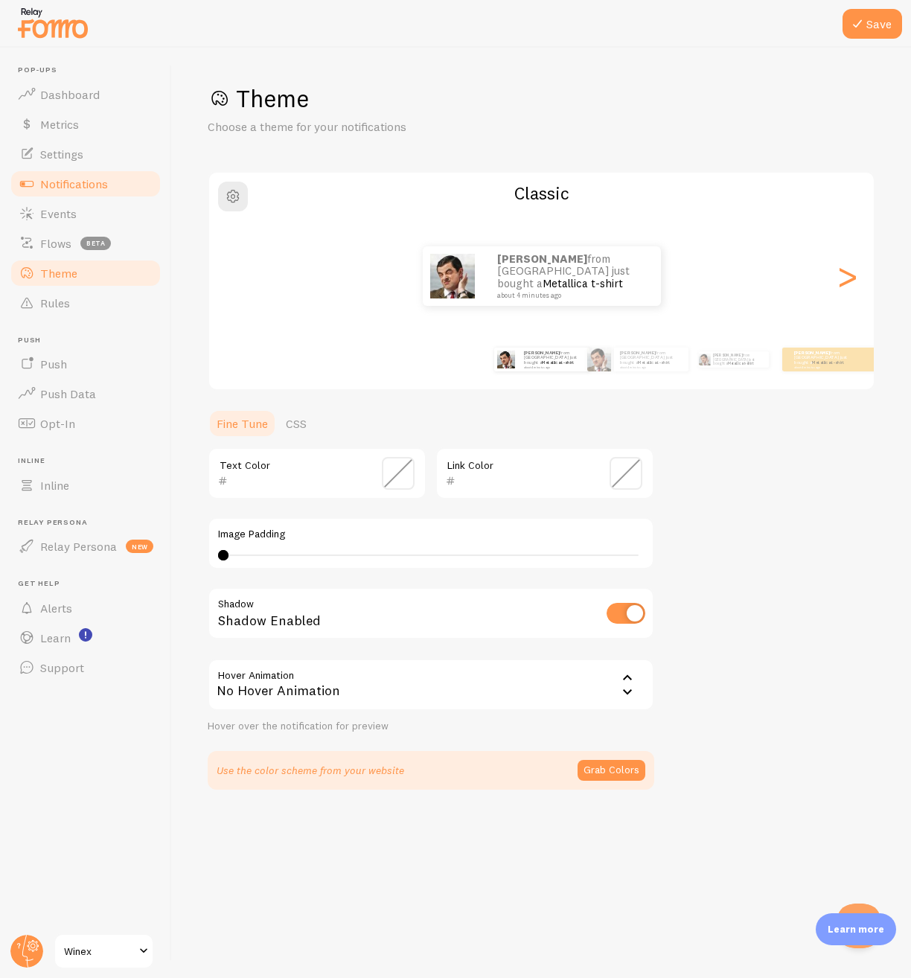
click at [63, 188] on span "Notifications" at bounding box center [74, 183] width 68 height 15
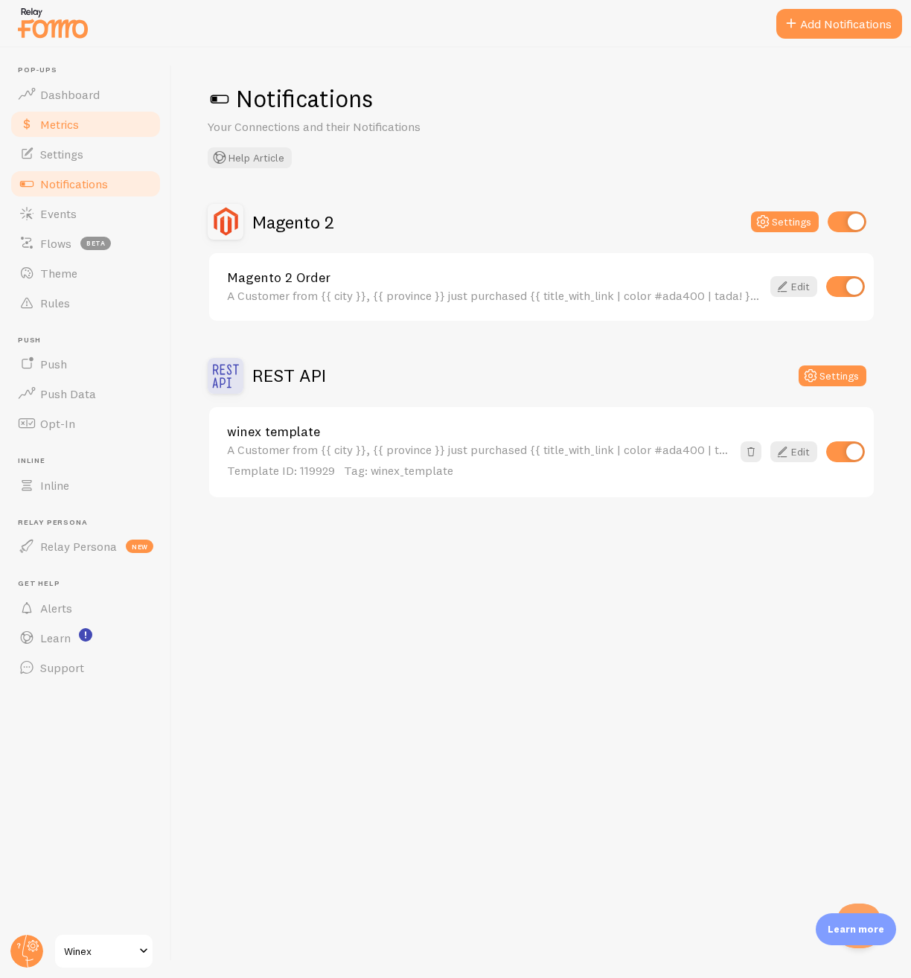
click at [66, 117] on span "Metrics" at bounding box center [59, 124] width 39 height 15
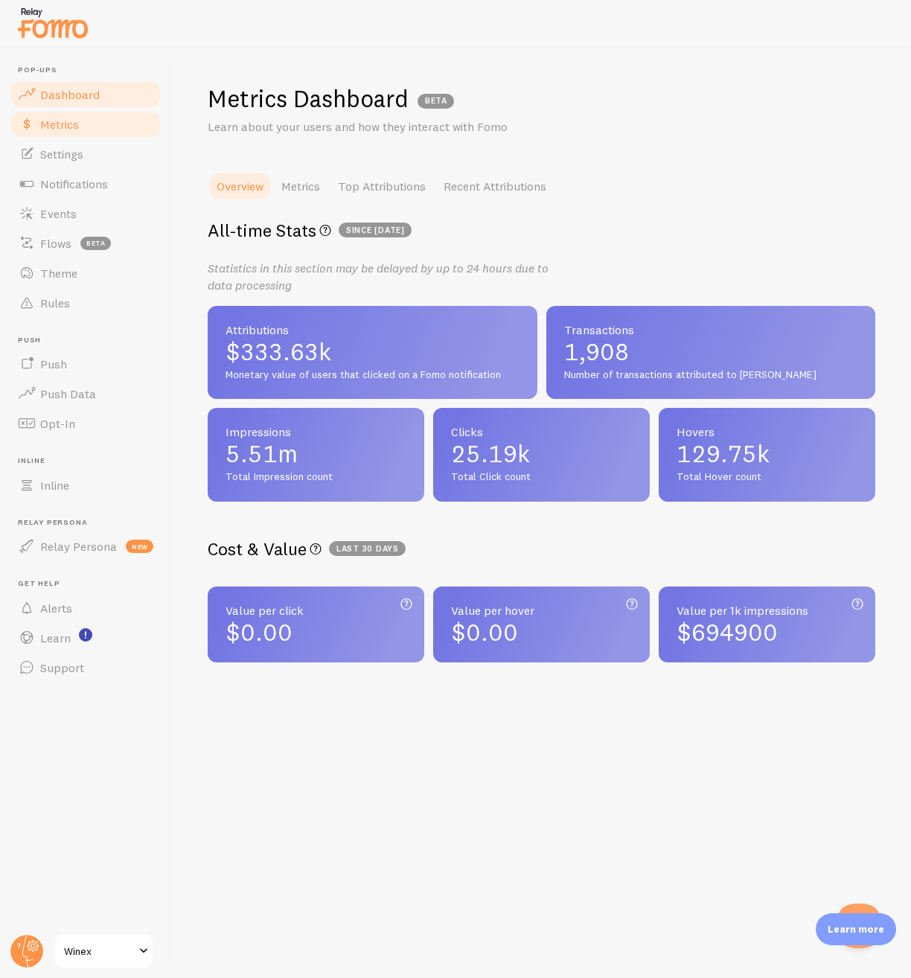
click at [75, 83] on link "Dashboard" at bounding box center [85, 95] width 153 height 30
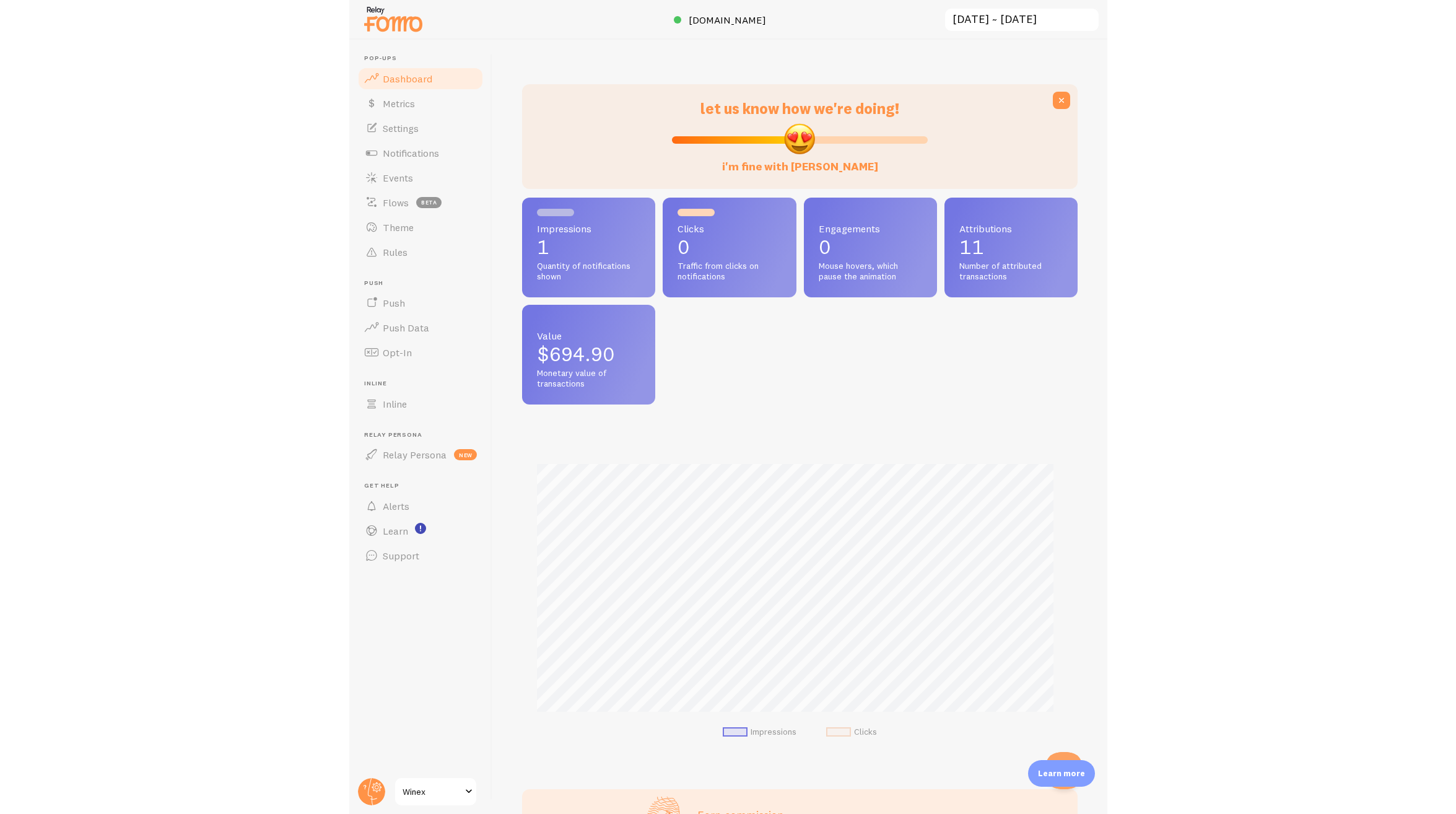
scroll to position [325, 546]
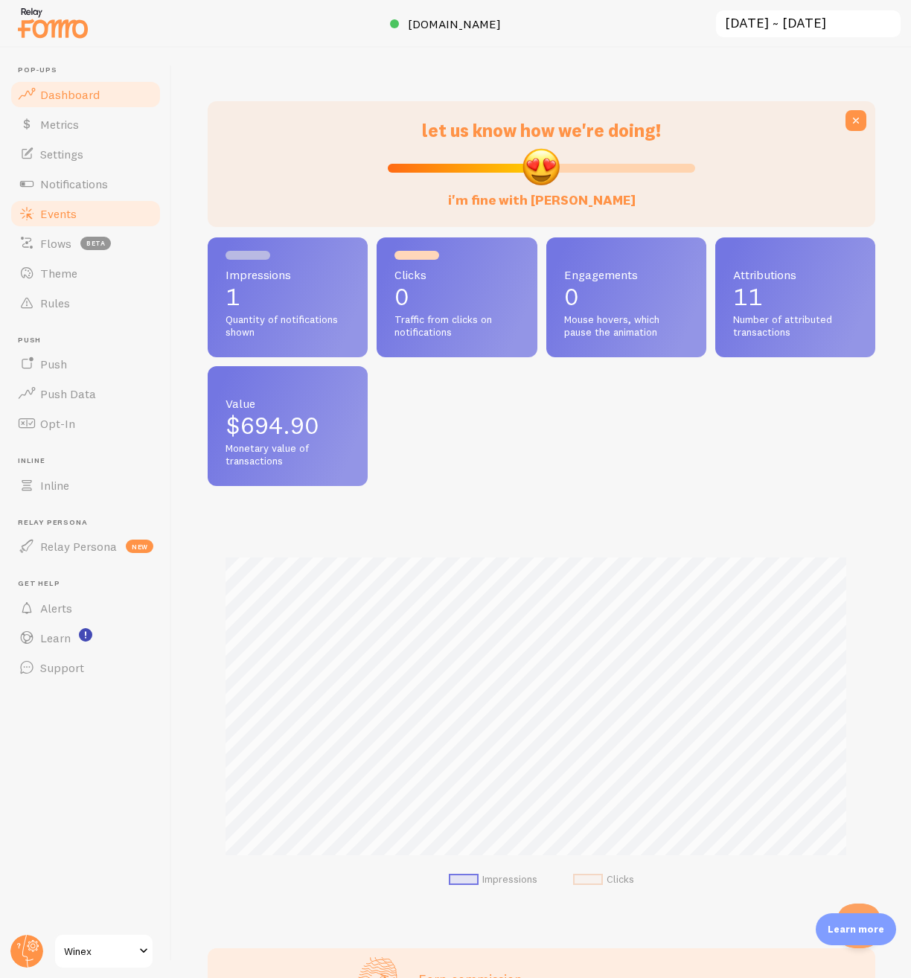
click at [62, 215] on span "Events" at bounding box center [58, 213] width 36 height 15
